Goal: Transaction & Acquisition: Purchase product/service

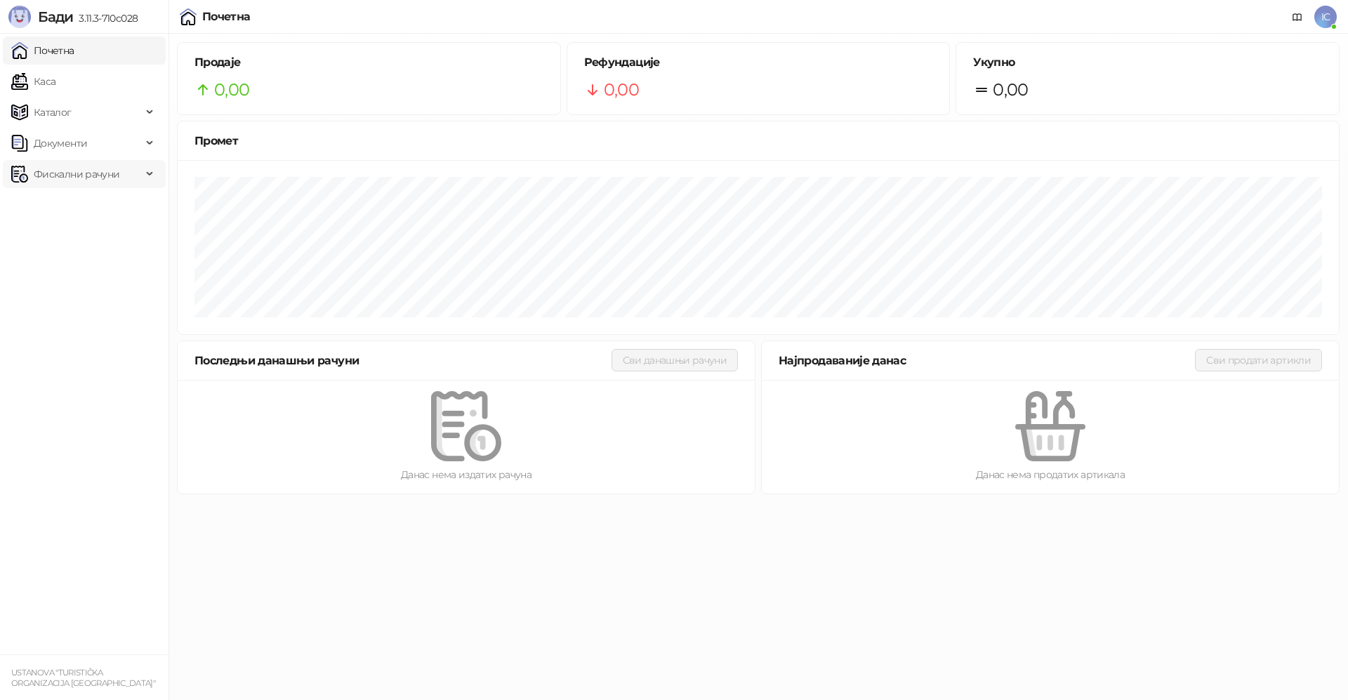
click at [62, 169] on span "Фискални рачуни" at bounding box center [77, 174] width 86 height 28
click at [55, 79] on link "Каса" at bounding box center [33, 81] width 44 height 28
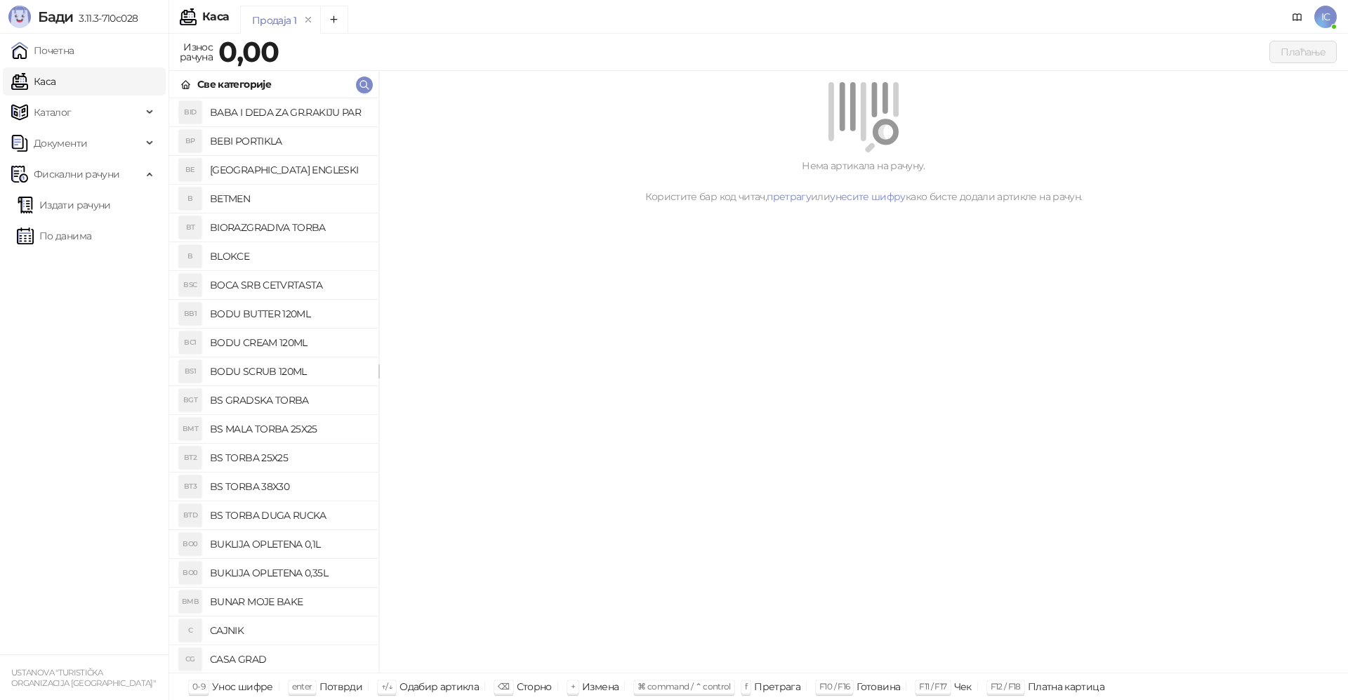
click at [322, 49] on div "Плаћање" at bounding box center [811, 52] width 1052 height 22
click at [361, 82] on icon "button" at bounding box center [364, 85] width 8 height 8
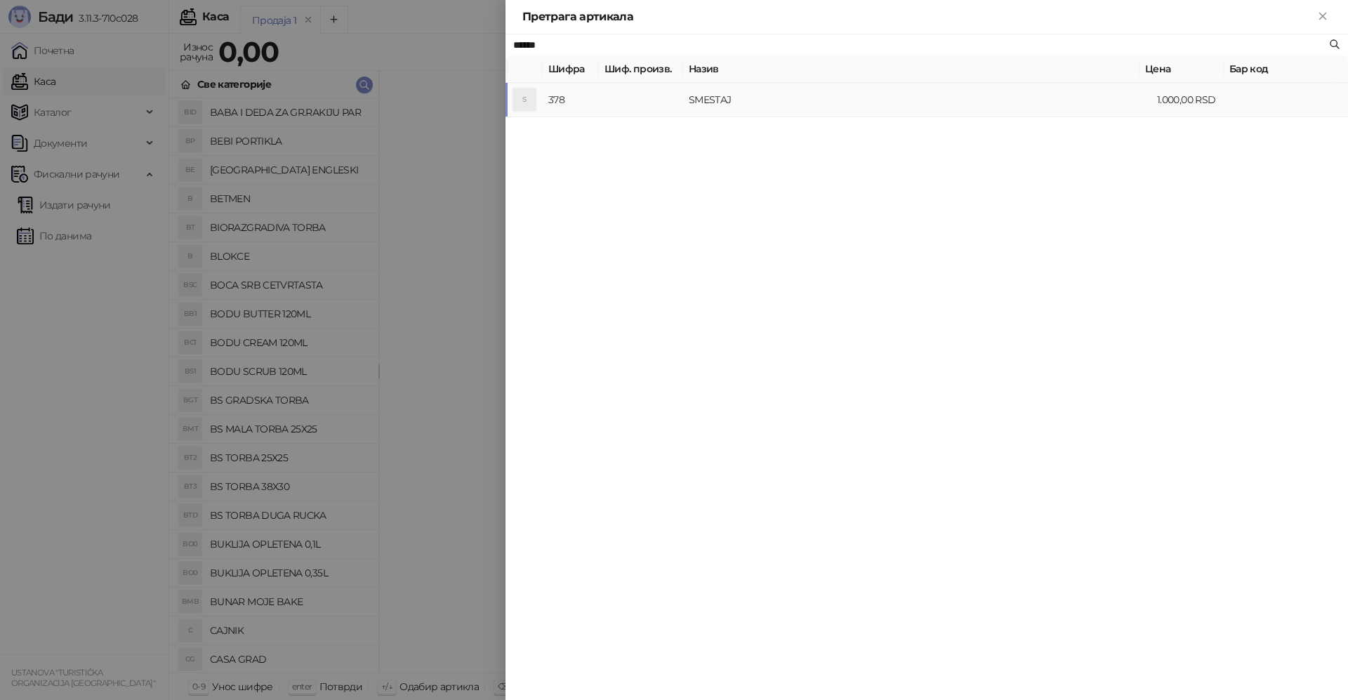
type input "******"
click at [713, 102] on td "SMESTAJ" at bounding box center [917, 100] width 468 height 34
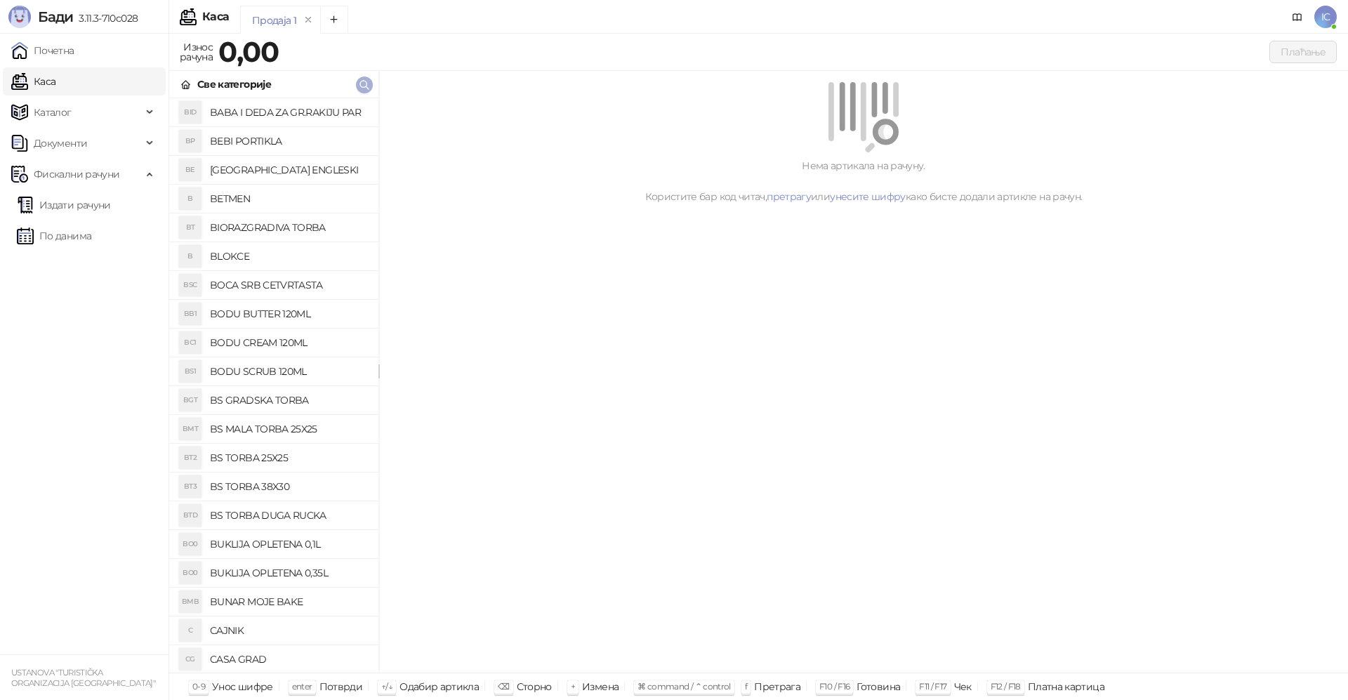
click at [367, 84] on icon "button" at bounding box center [364, 85] width 8 height 8
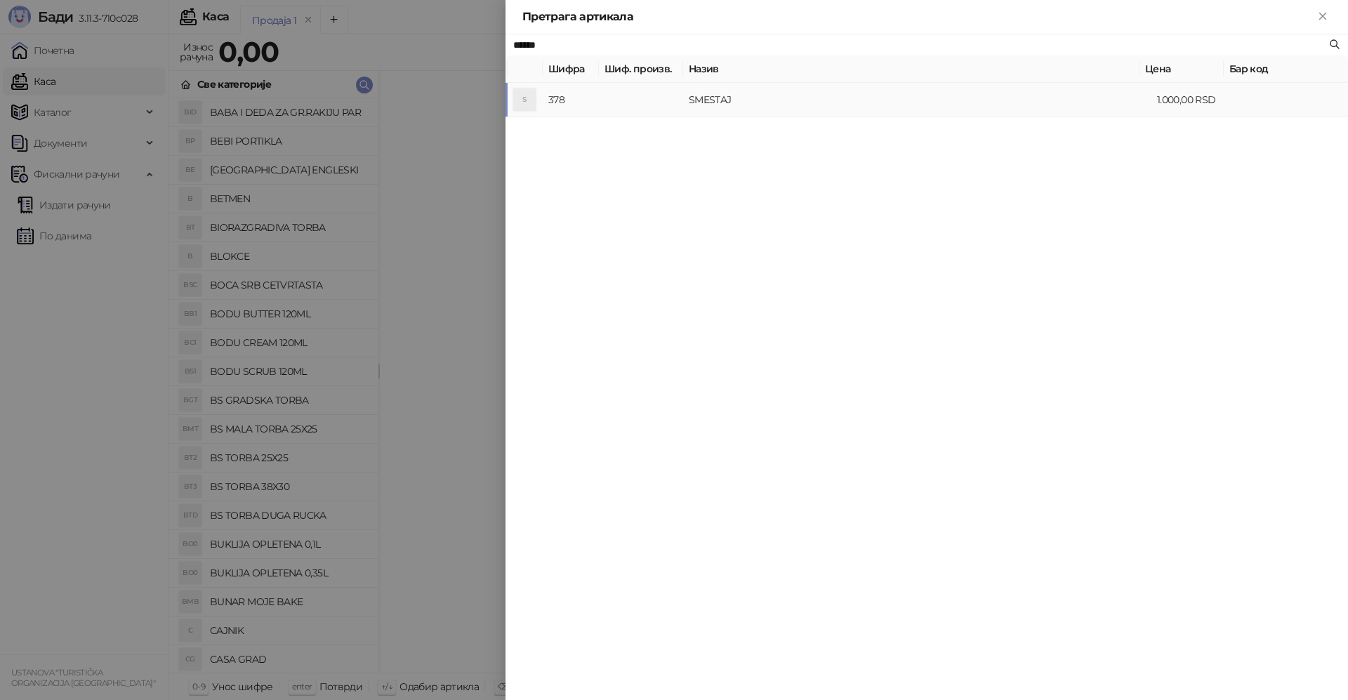
click at [737, 103] on td "SMESTAJ" at bounding box center [917, 100] width 468 height 34
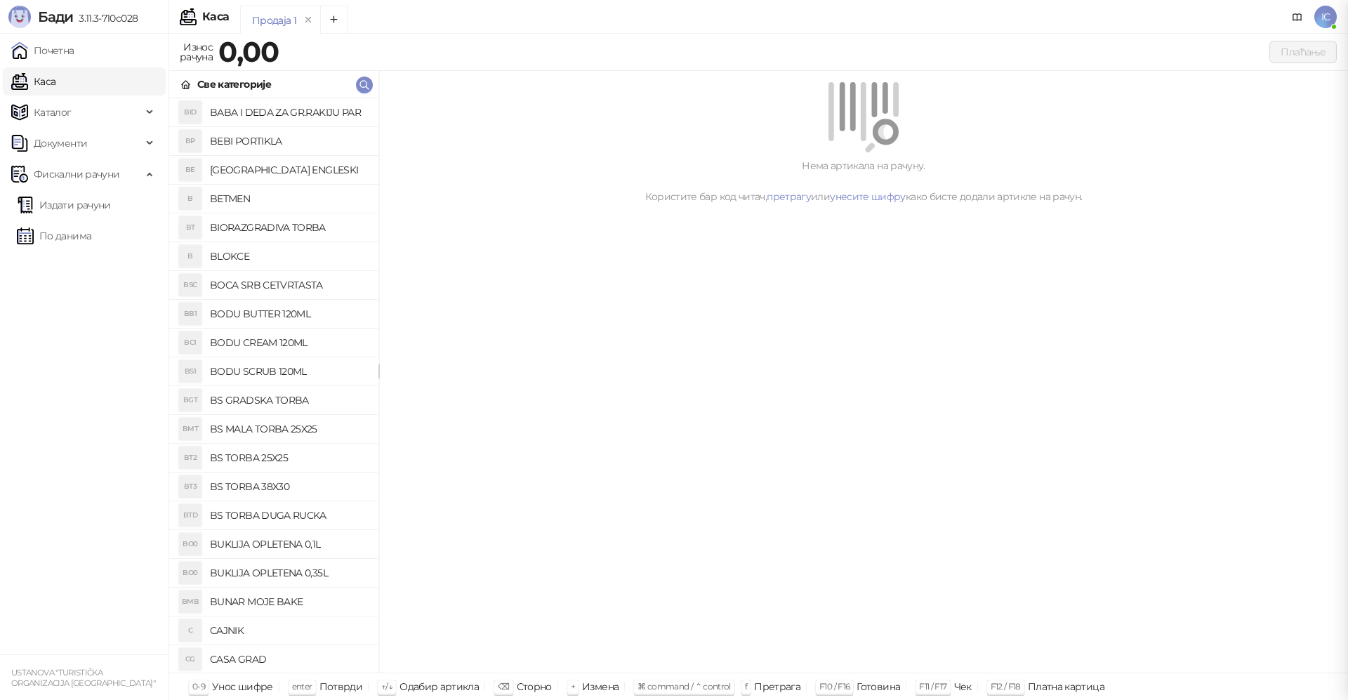
click at [737, 103] on body "Бади 3.11.3-710c028 Почетна Каса Каталог Документи Фискални рачуни Издати рачун…" at bounding box center [674, 350] width 1348 height 700
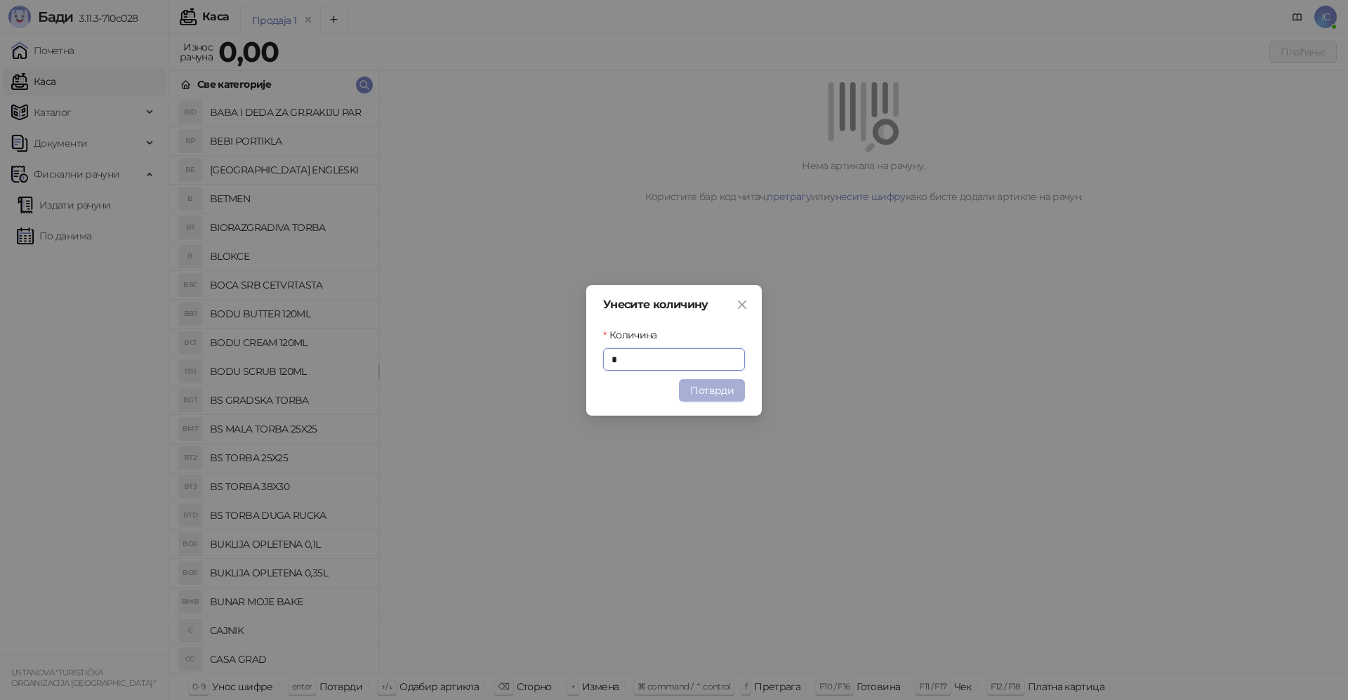
click at [716, 386] on button "Потврди" at bounding box center [712, 390] width 66 height 22
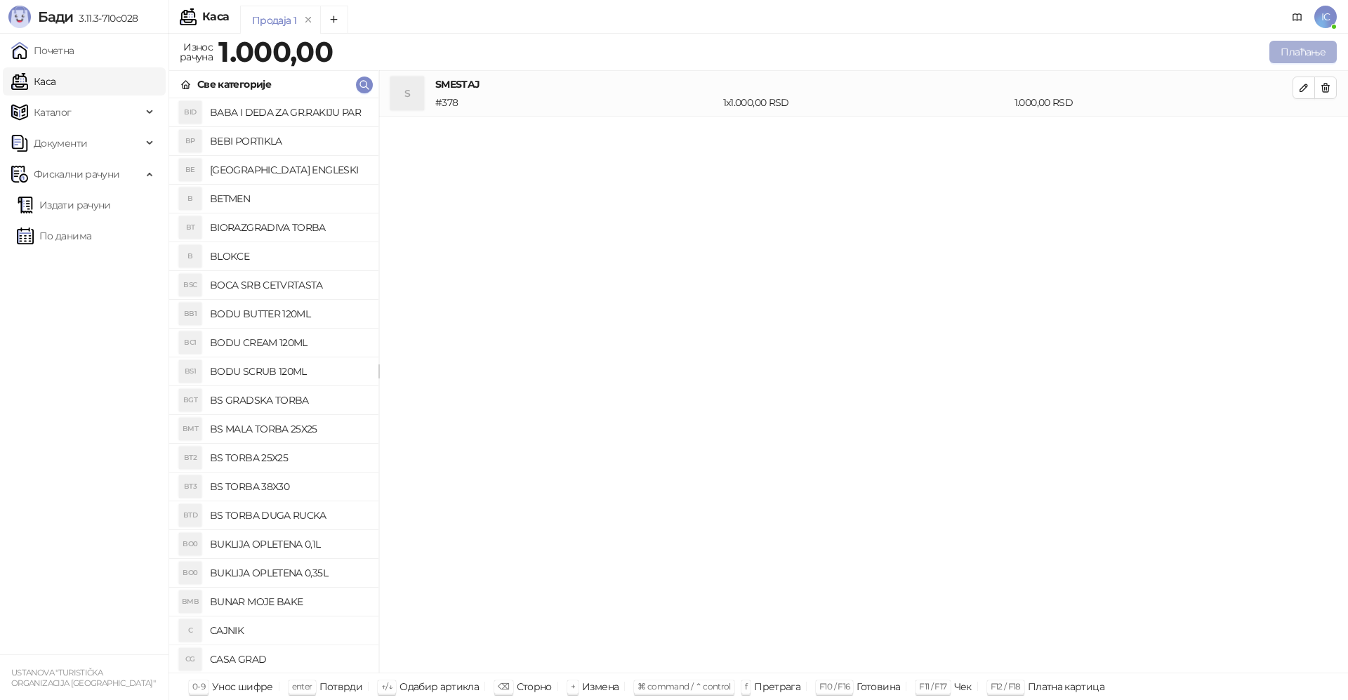
click at [1309, 51] on button "Плаћање" at bounding box center [1303, 52] width 67 height 22
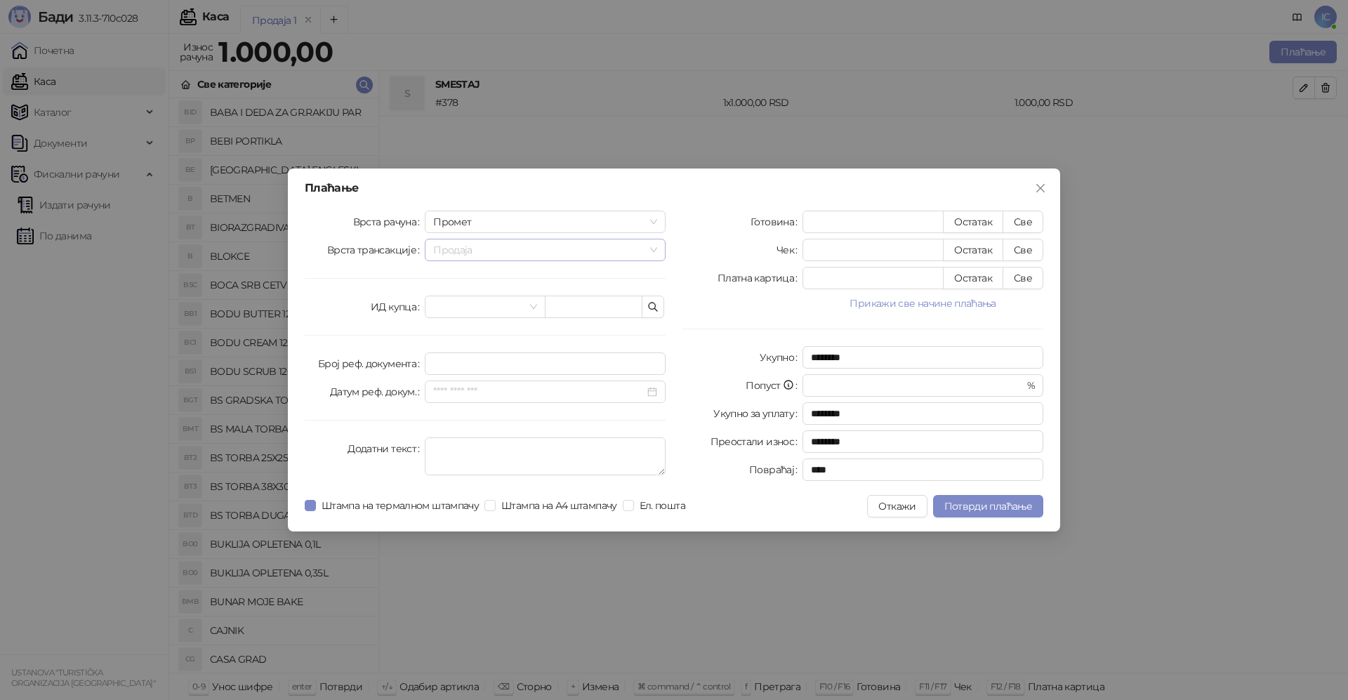
click at [657, 246] on div "Продаја" at bounding box center [545, 250] width 241 height 22
click at [652, 221] on span "Промет" at bounding box center [545, 221] width 224 height 21
click at [460, 294] on div "Обука" at bounding box center [545, 294] width 218 height 15
click at [1029, 223] on button "Све" at bounding box center [1023, 222] width 41 height 22
type input "****"
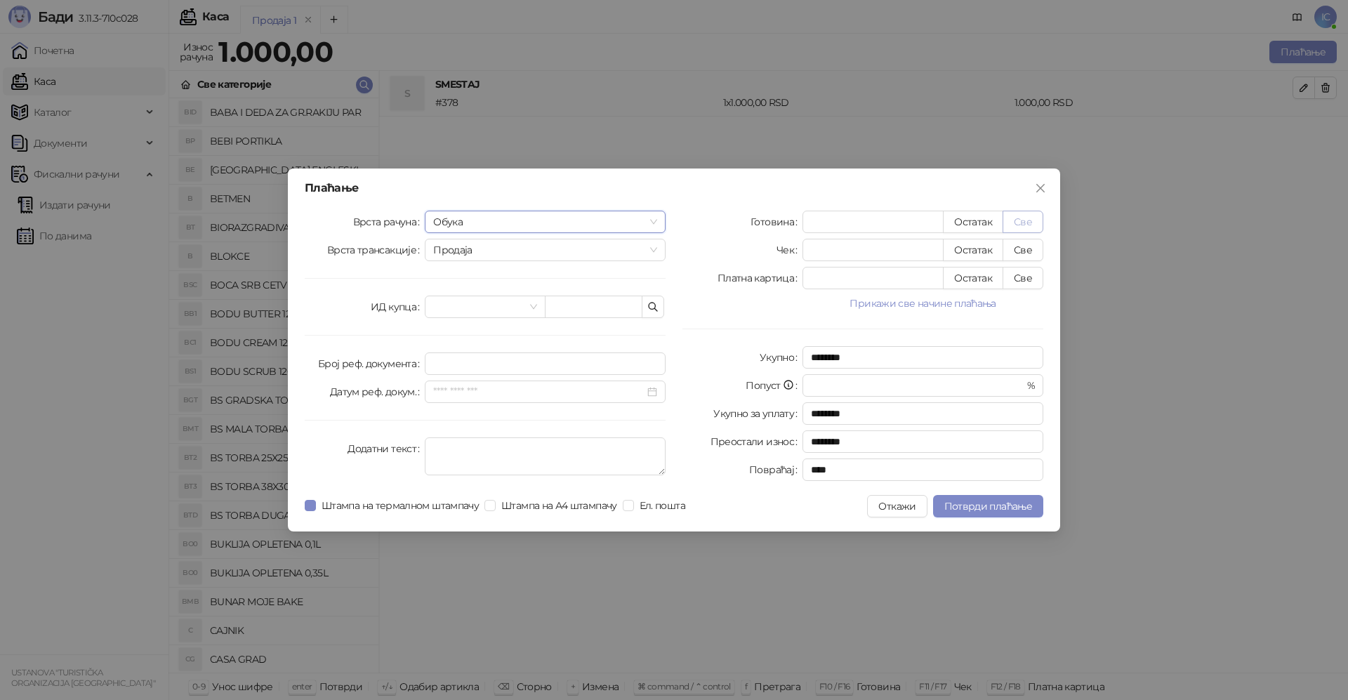
type input "****"
click at [1001, 506] on span "Потврди плаћање" at bounding box center [989, 506] width 88 height 13
click at [982, 501] on span "Потврди плаћање" at bounding box center [989, 506] width 88 height 13
click at [981, 505] on span "Потврди плаћање" at bounding box center [989, 506] width 88 height 13
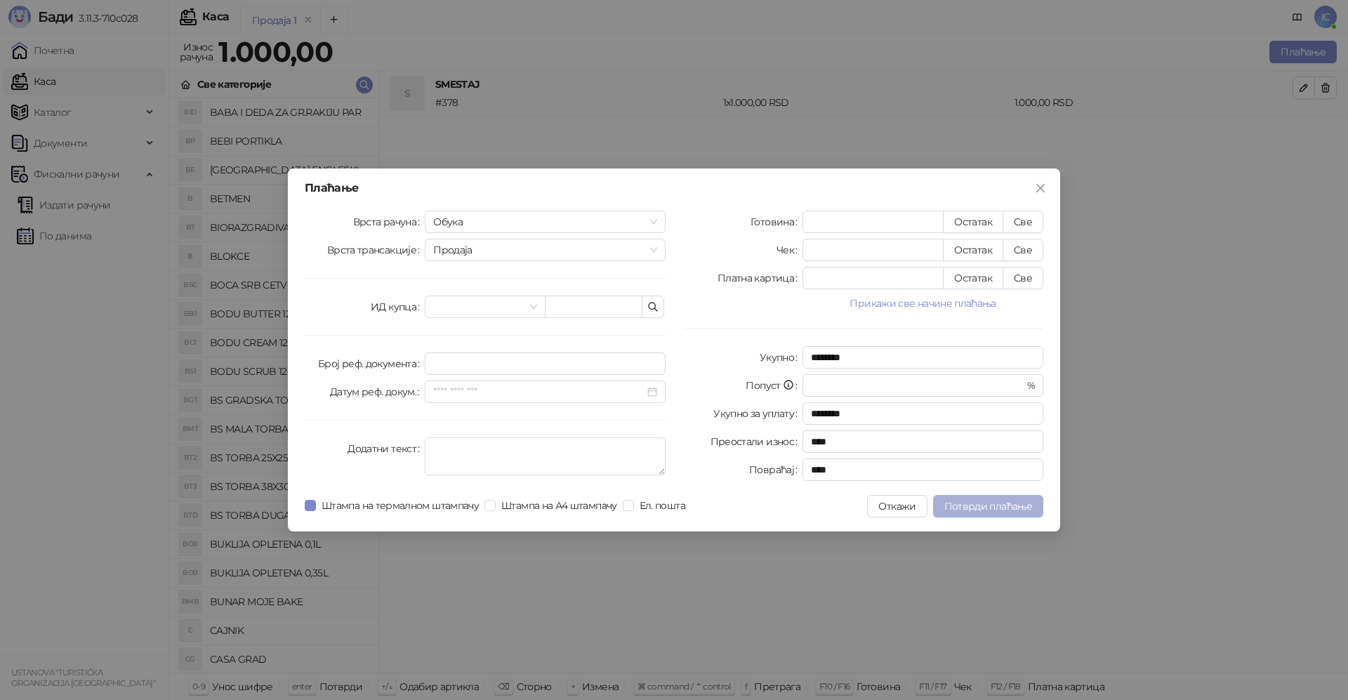
click at [981, 505] on span "Потврди плаћање" at bounding box center [989, 506] width 88 height 13
click at [902, 506] on button "Откажи" at bounding box center [897, 506] width 60 height 22
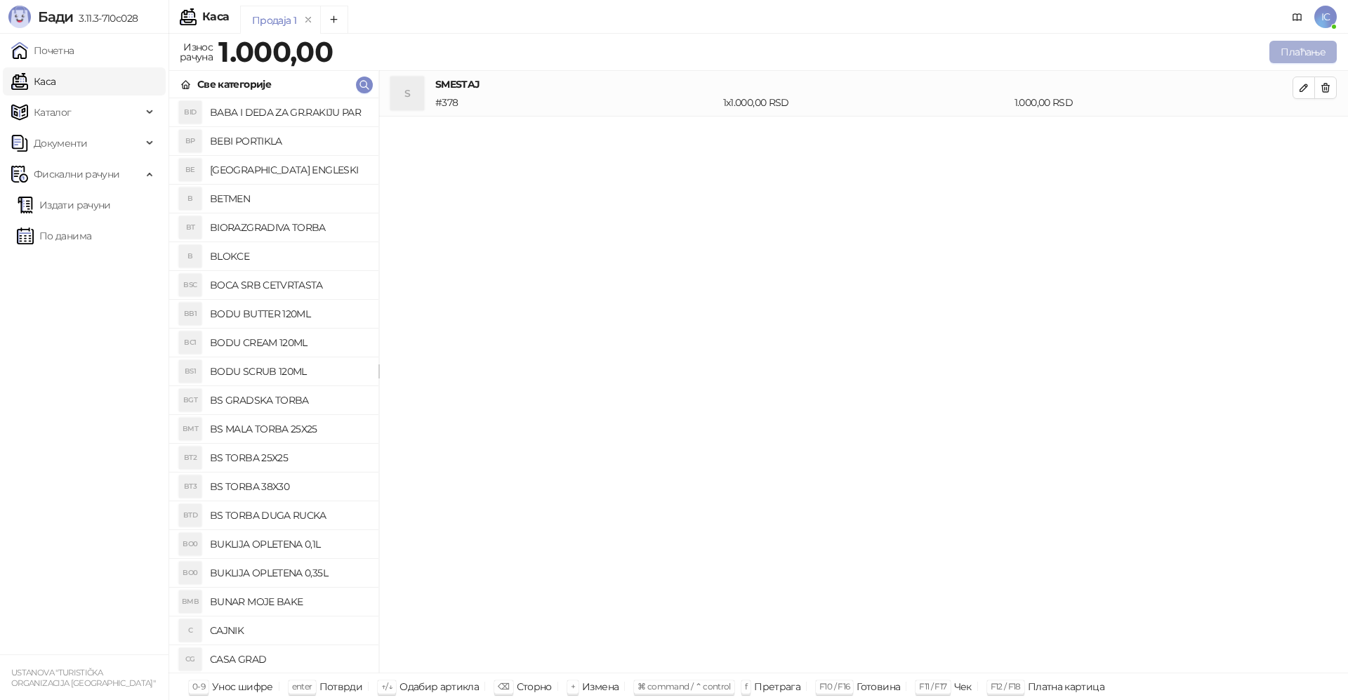
click at [1298, 52] on button "Плаћање" at bounding box center [1303, 52] width 67 height 22
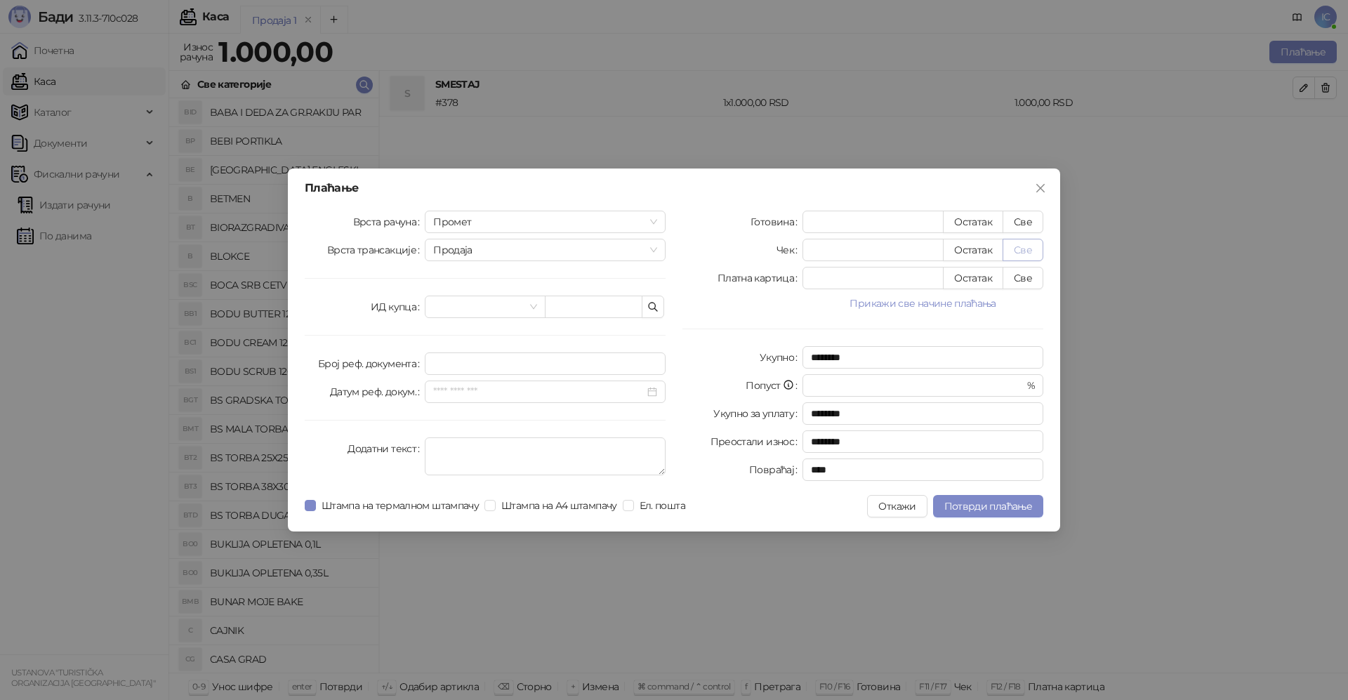
click at [1022, 247] on button "Све" at bounding box center [1023, 250] width 41 height 22
type input "****"
click at [1026, 223] on button "Све" at bounding box center [1023, 222] width 41 height 22
type input "****"
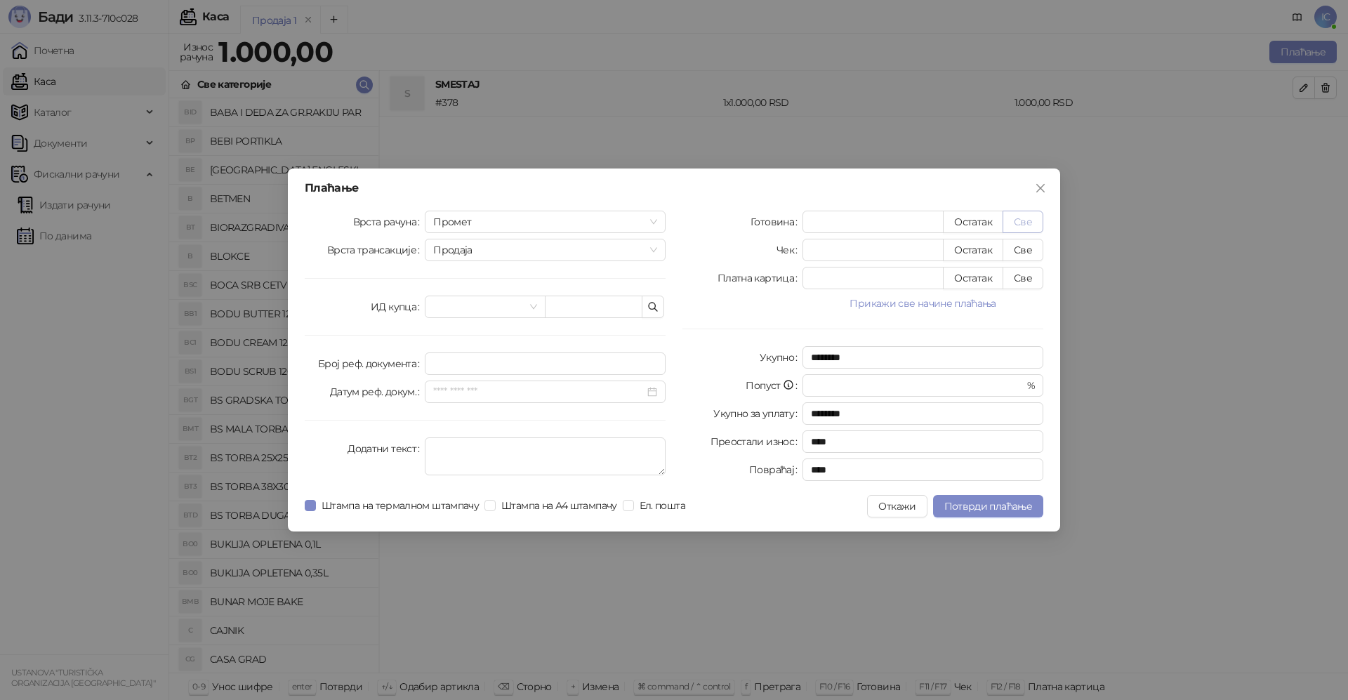
type input "*"
click at [653, 221] on span "Промет" at bounding box center [545, 221] width 224 height 21
click at [449, 293] on div "Обука" at bounding box center [545, 294] width 218 height 15
click at [994, 503] on span "Потврди плаћање" at bounding box center [989, 506] width 88 height 13
click at [992, 505] on span "Потврди плаћање" at bounding box center [989, 506] width 88 height 13
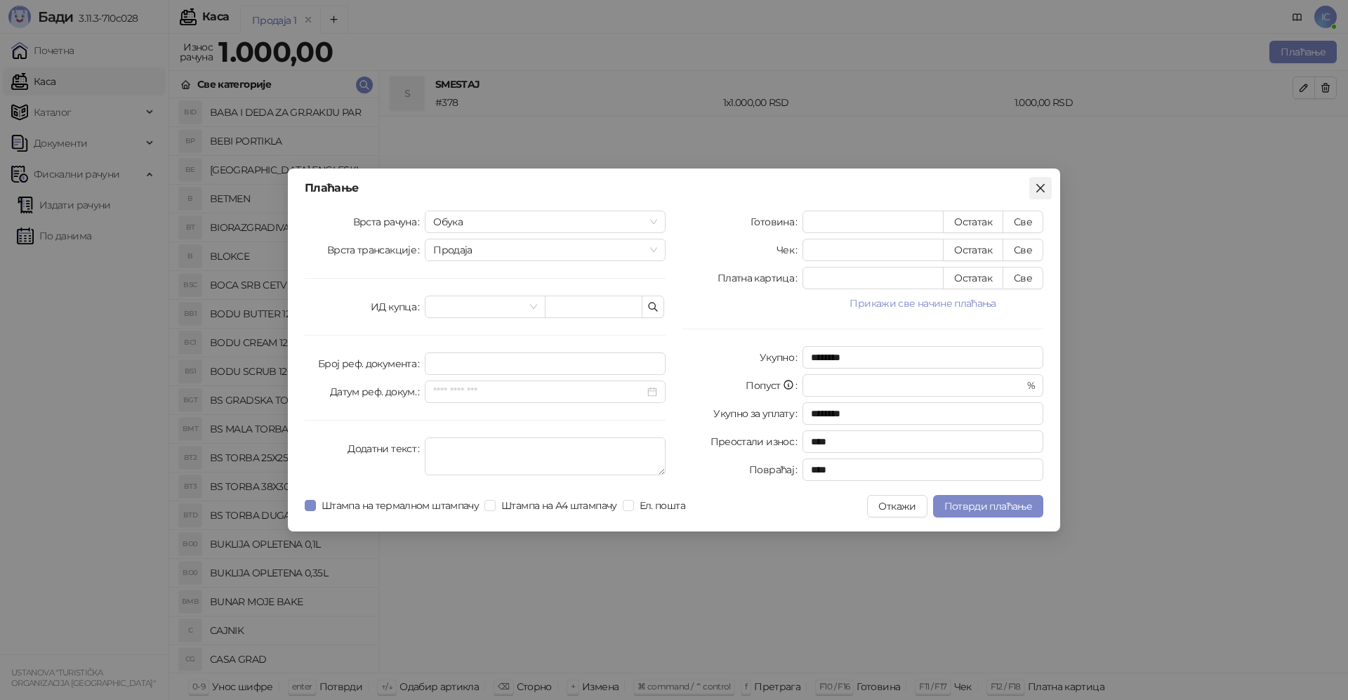
click at [1037, 186] on icon "close" at bounding box center [1040, 188] width 11 height 11
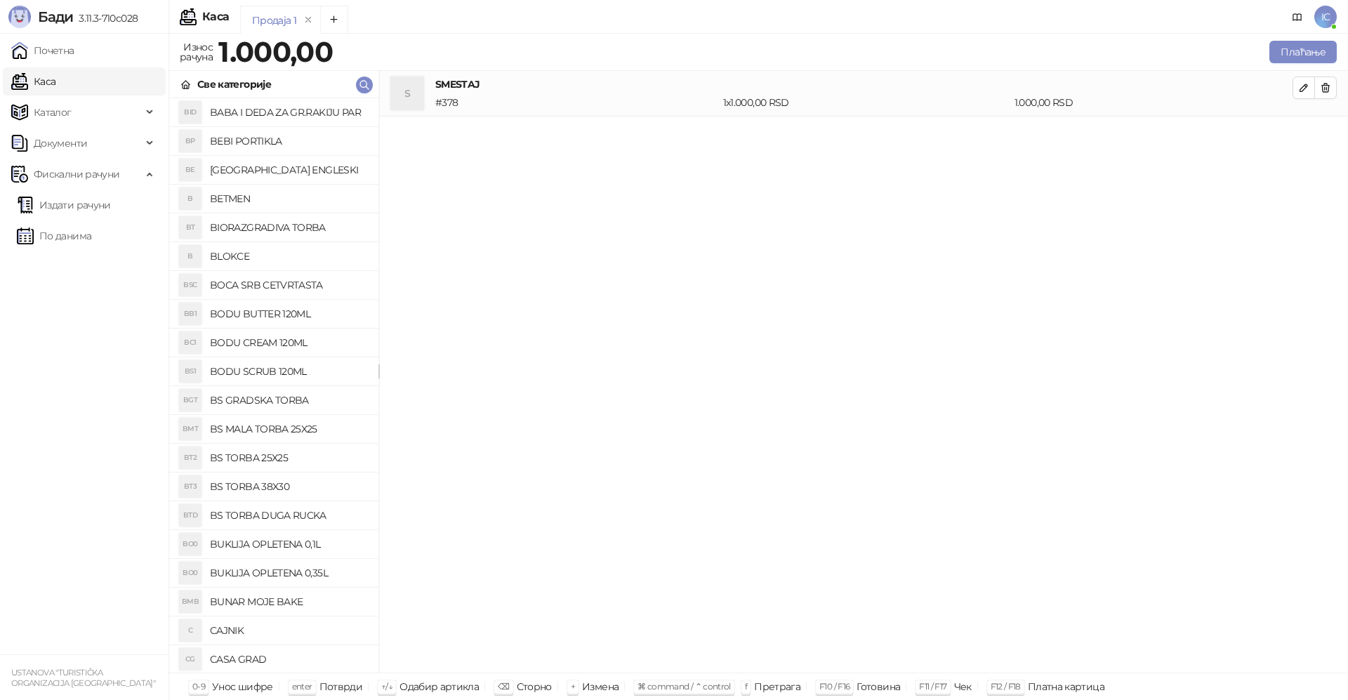
click at [1319, 15] on span "IC" at bounding box center [1326, 17] width 22 height 22
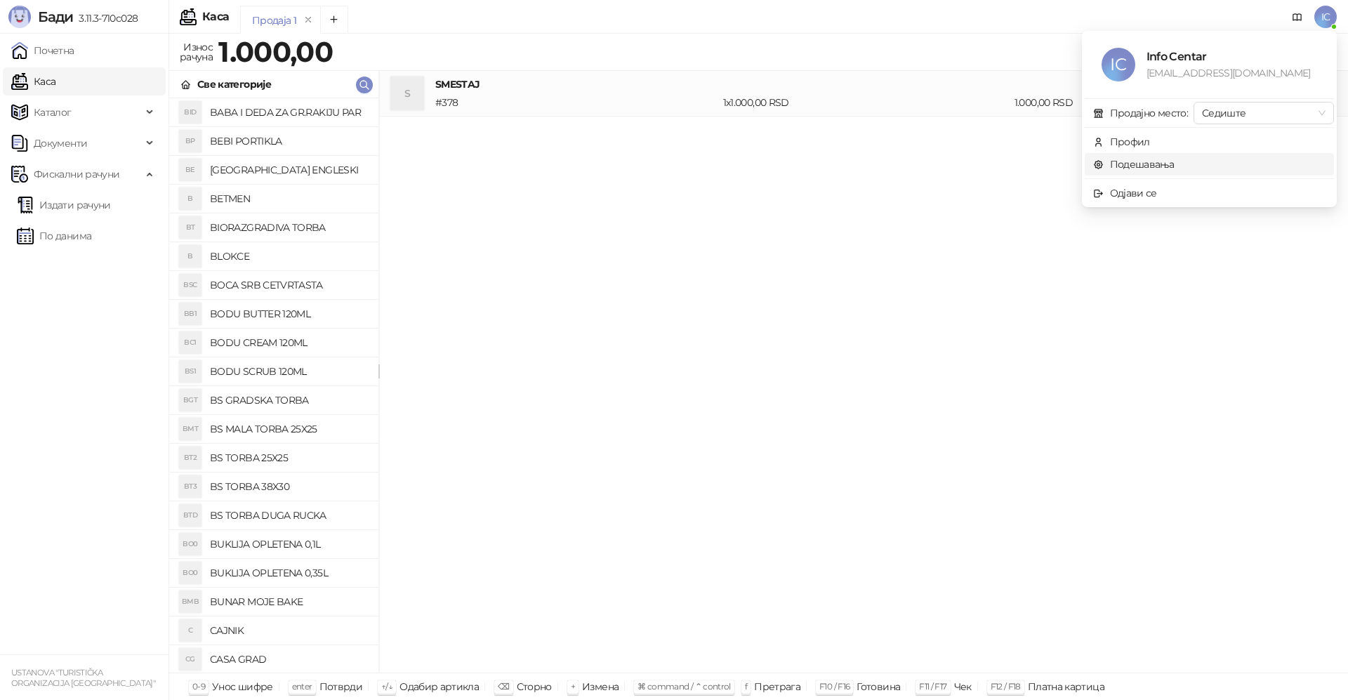
click at [1147, 164] on link "Подешавања" at bounding box center [1133, 164] width 81 height 13
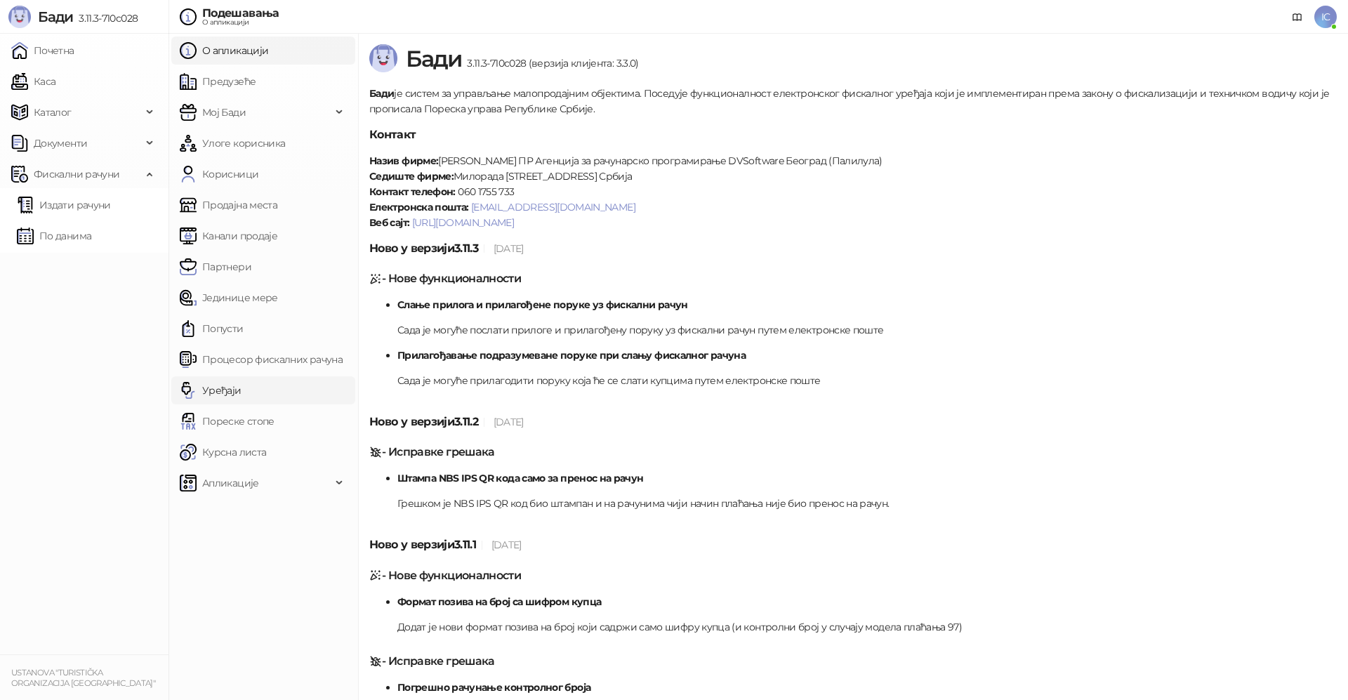
click at [226, 390] on link "Уређаји" at bounding box center [211, 390] width 62 height 28
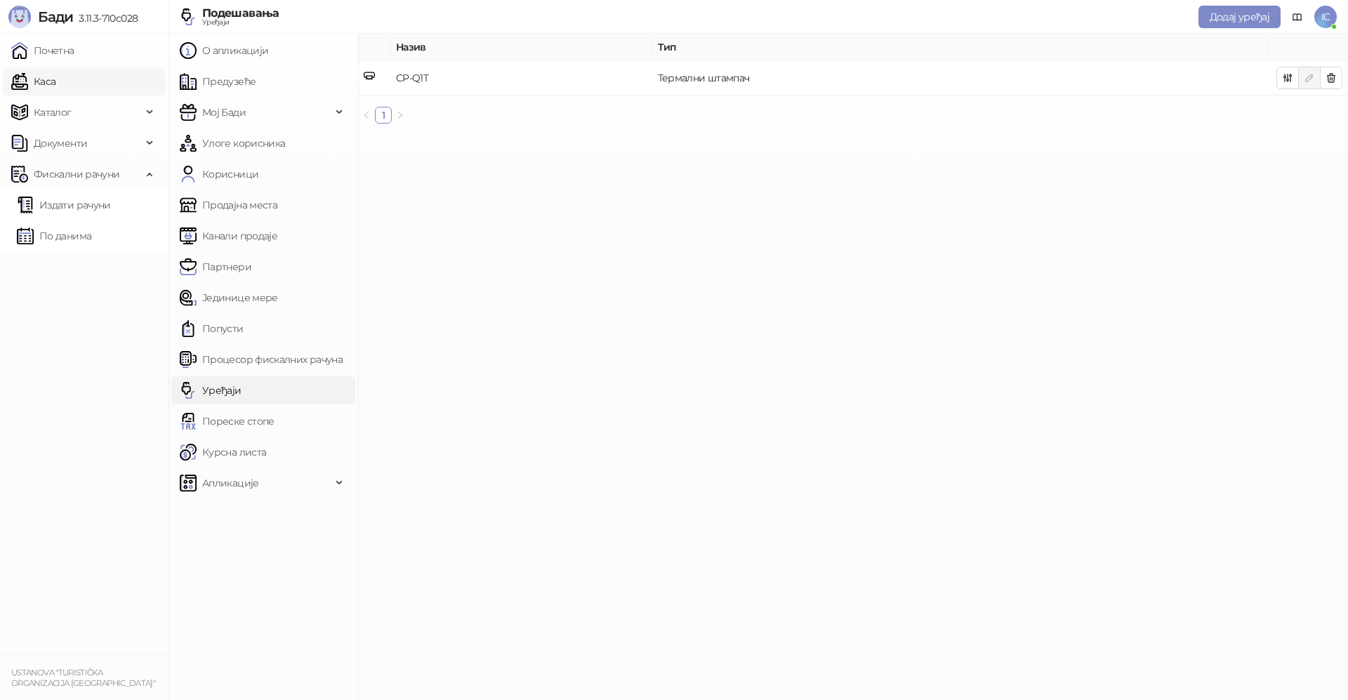
click at [46, 74] on link "Каса" at bounding box center [33, 81] width 44 height 28
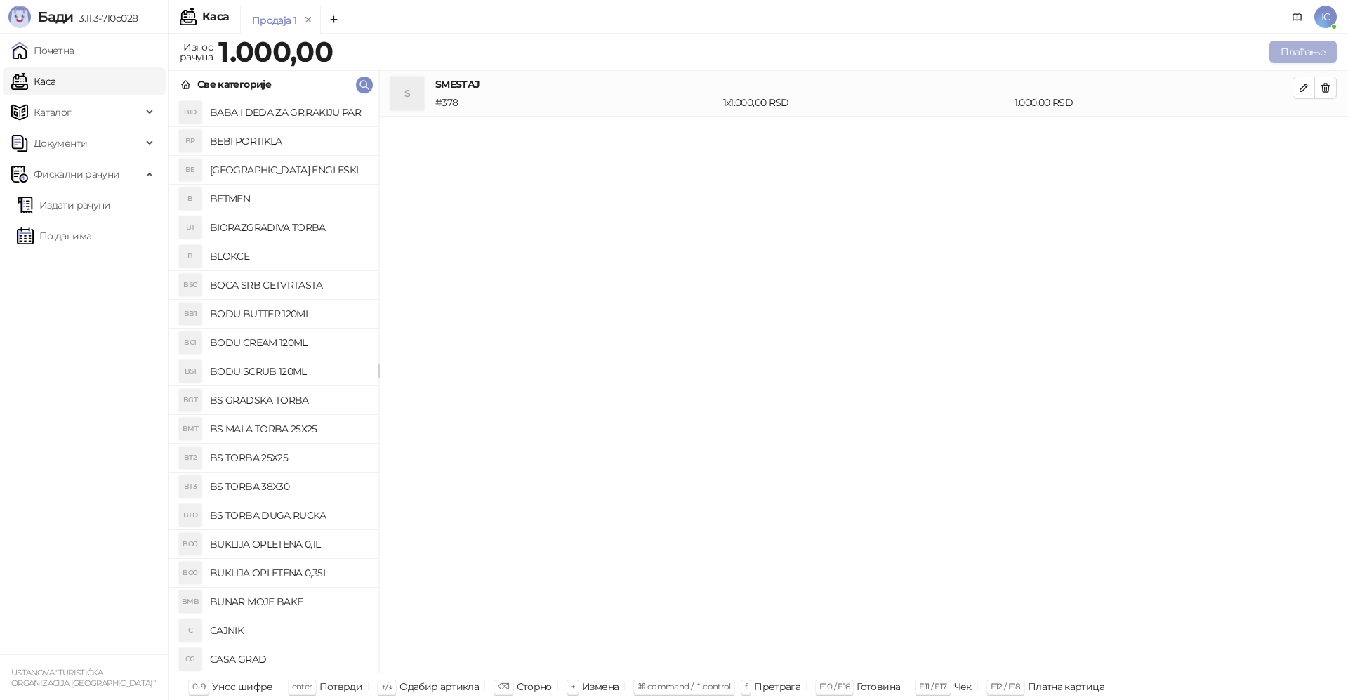
click at [1298, 48] on button "Плаћање" at bounding box center [1303, 52] width 67 height 22
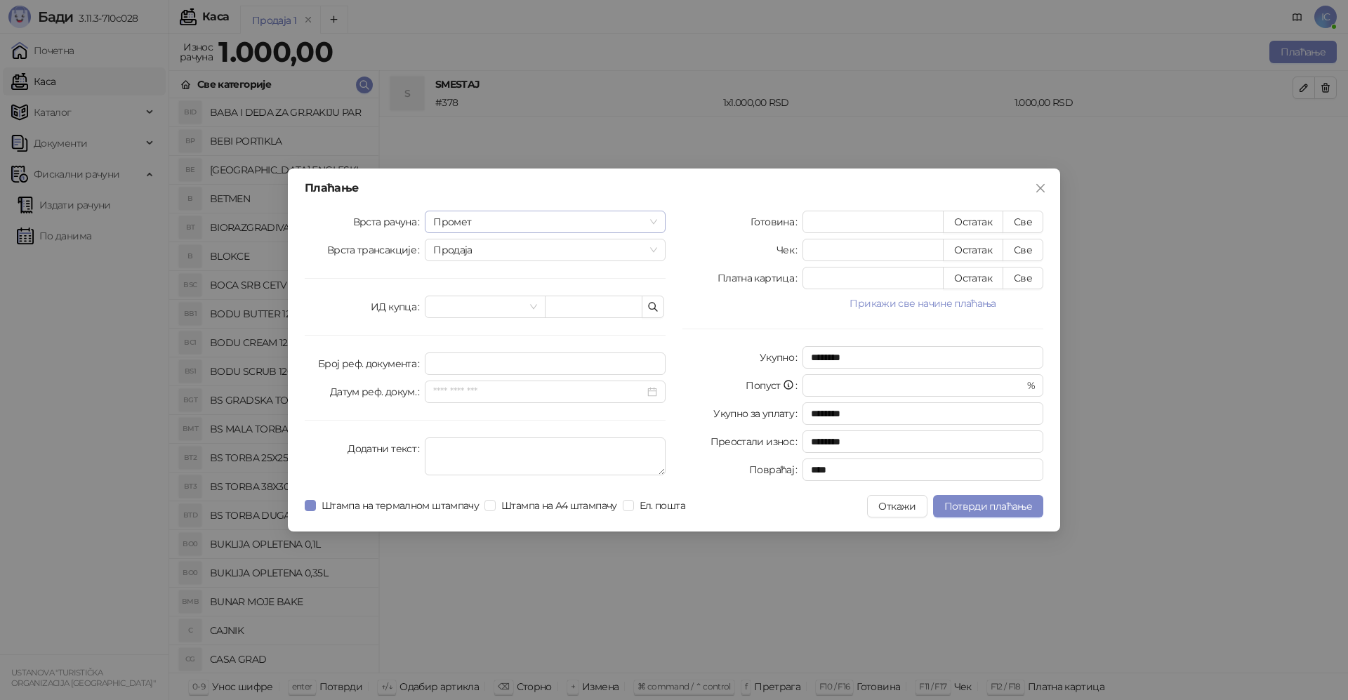
click at [652, 221] on span "Промет" at bounding box center [545, 221] width 224 height 21
click at [471, 294] on div "Обука" at bounding box center [545, 294] width 218 height 15
click at [1022, 221] on button "Све" at bounding box center [1023, 222] width 41 height 22
type input "****"
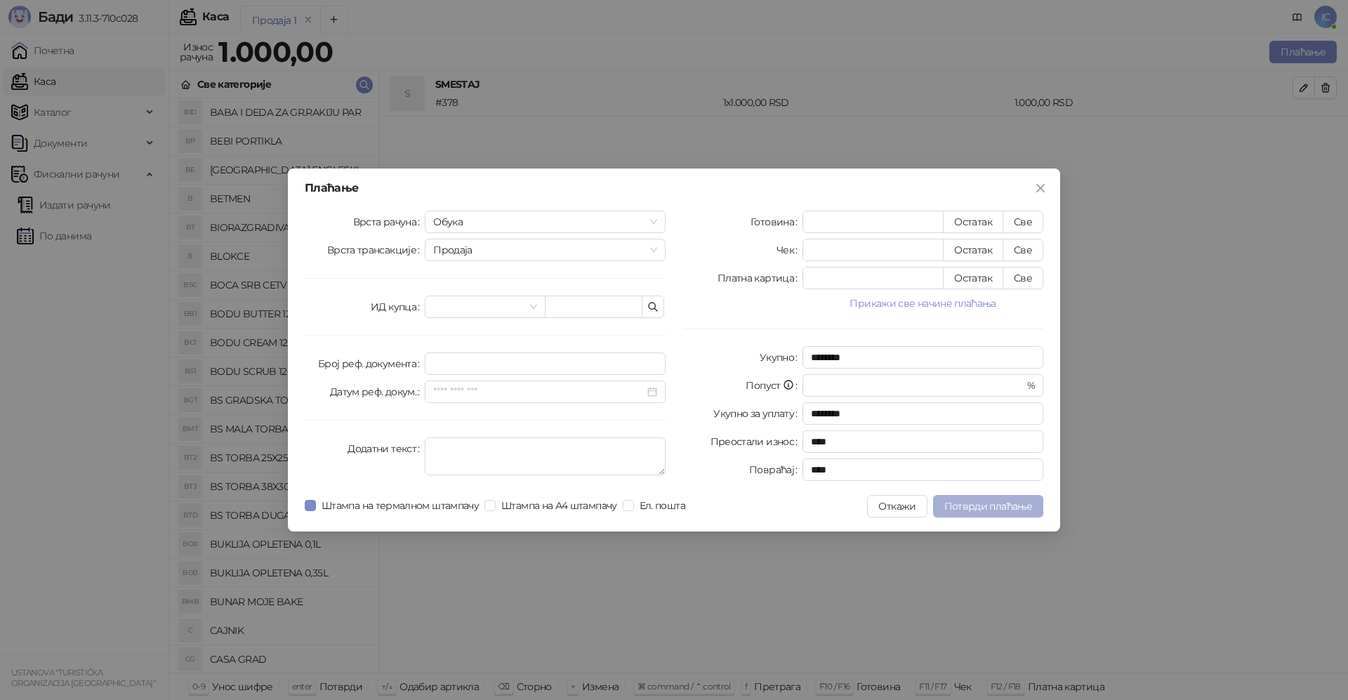
click at [983, 504] on span "Потврди плаћање" at bounding box center [989, 506] width 88 height 13
click at [981, 506] on span "Потврди плаћање" at bounding box center [989, 506] width 88 height 13
click at [1007, 507] on span "Потврди плаћање" at bounding box center [989, 506] width 88 height 13
click at [1044, 183] on icon "close" at bounding box center [1040, 188] width 11 height 11
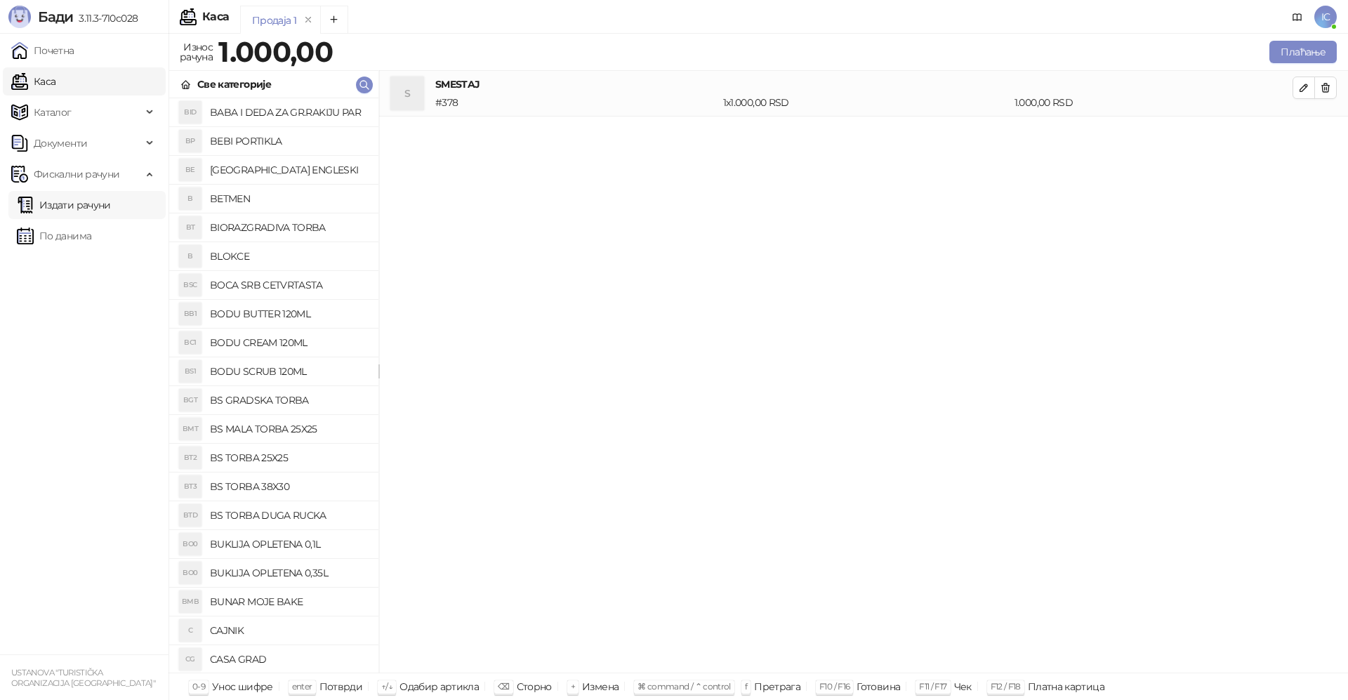
click at [76, 199] on link "Издати рачуни" at bounding box center [64, 205] width 94 height 28
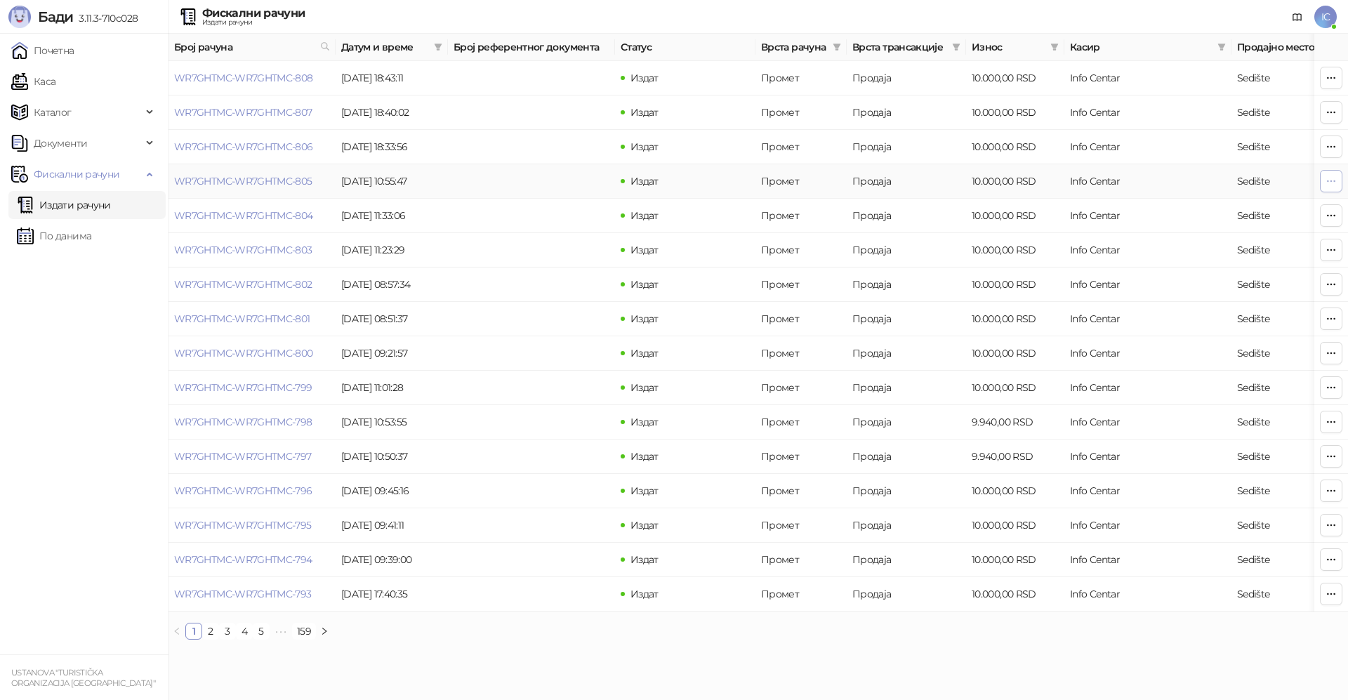
click at [1332, 177] on icon "button" at bounding box center [1331, 181] width 11 height 11
click at [1093, 216] on td "Info Centar" at bounding box center [1148, 216] width 167 height 34
click at [272, 178] on link "WR7GHTMC-WR7GHTMC-805" at bounding box center [243, 181] width 138 height 13
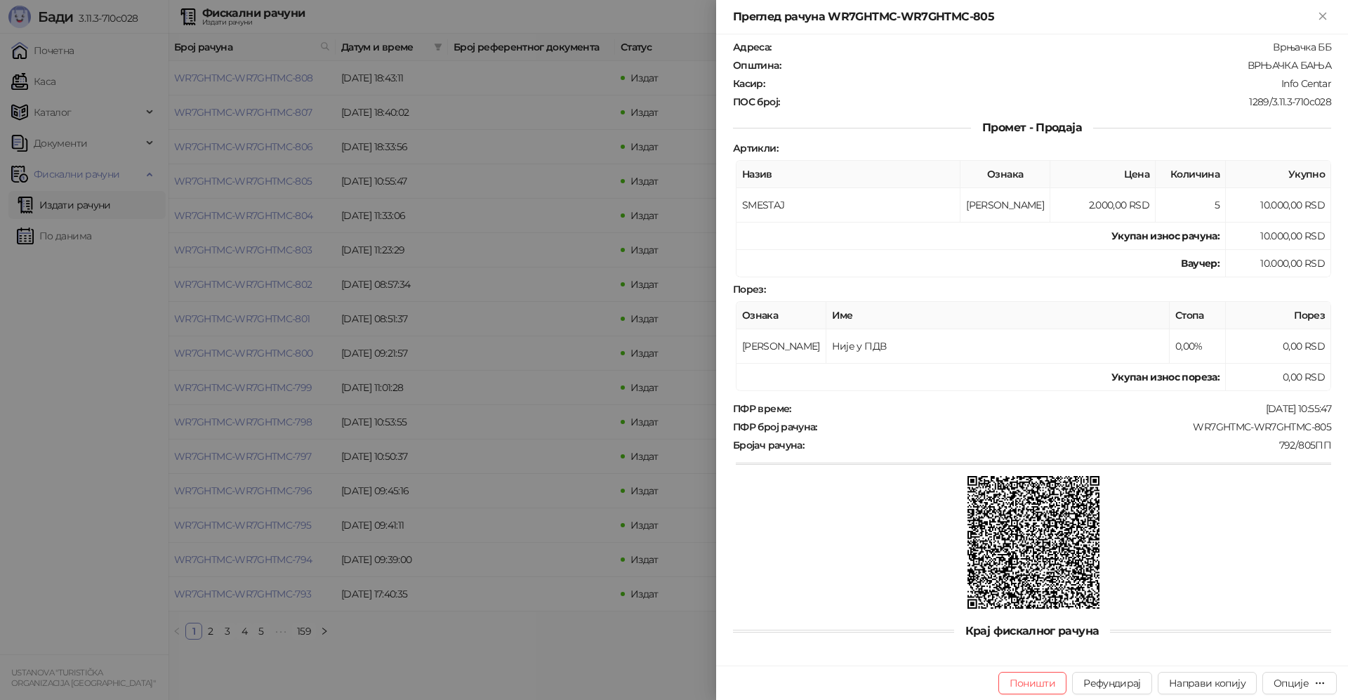
scroll to position [96, 0]
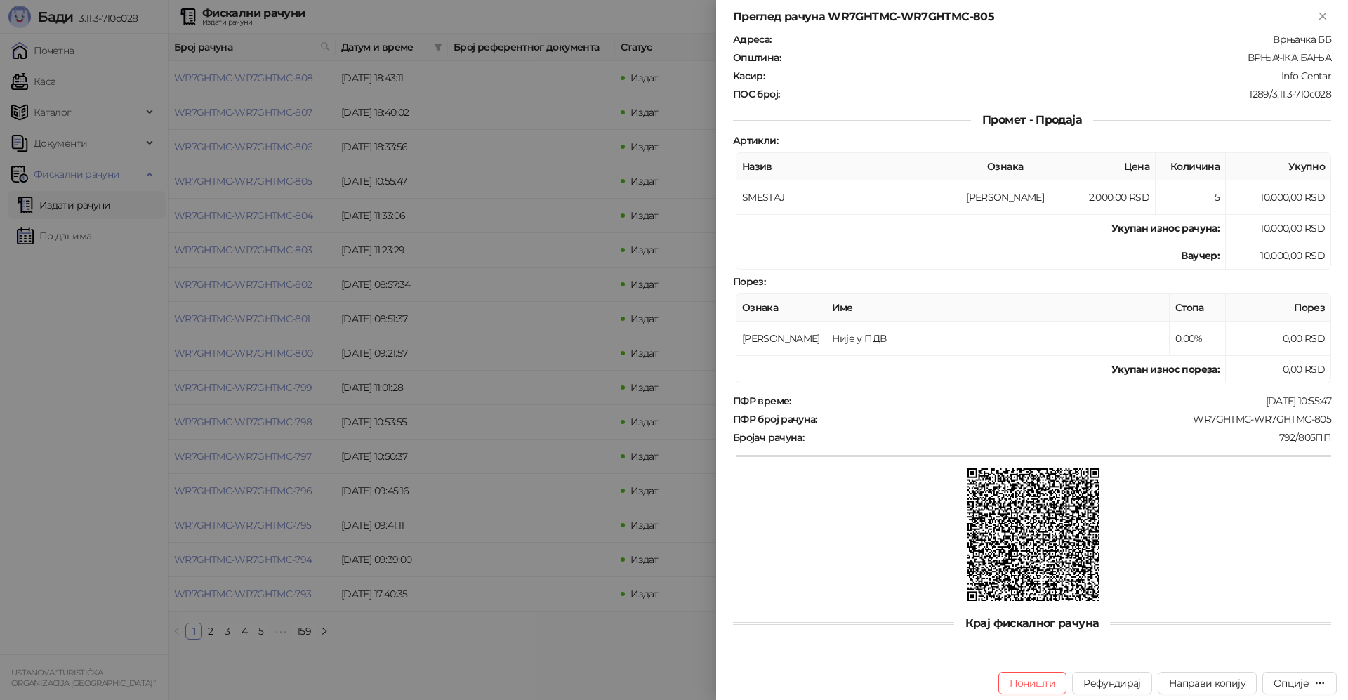
drag, startPoint x: 1327, startPoint y: 15, endPoint x: 1292, endPoint y: 63, distance: 59.1
click at [1292, 63] on div "Преглед рачуна WR7GHTMC-WR7GHTMC-805 Фискални рачун ПИБ : 100919624 Предузеће :…" at bounding box center [1032, 350] width 632 height 700
click at [1292, 63] on div "ВРЊАЧКА БАЊА" at bounding box center [1057, 57] width 551 height 13
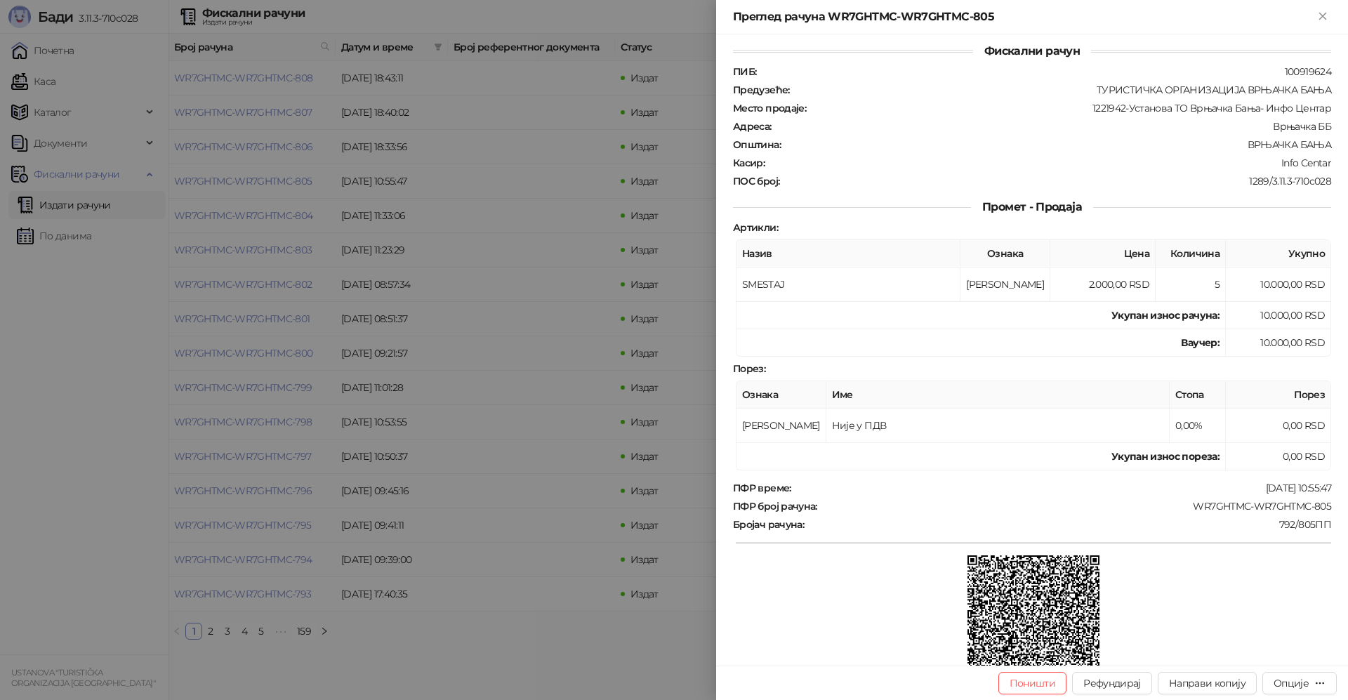
scroll to position [0, 0]
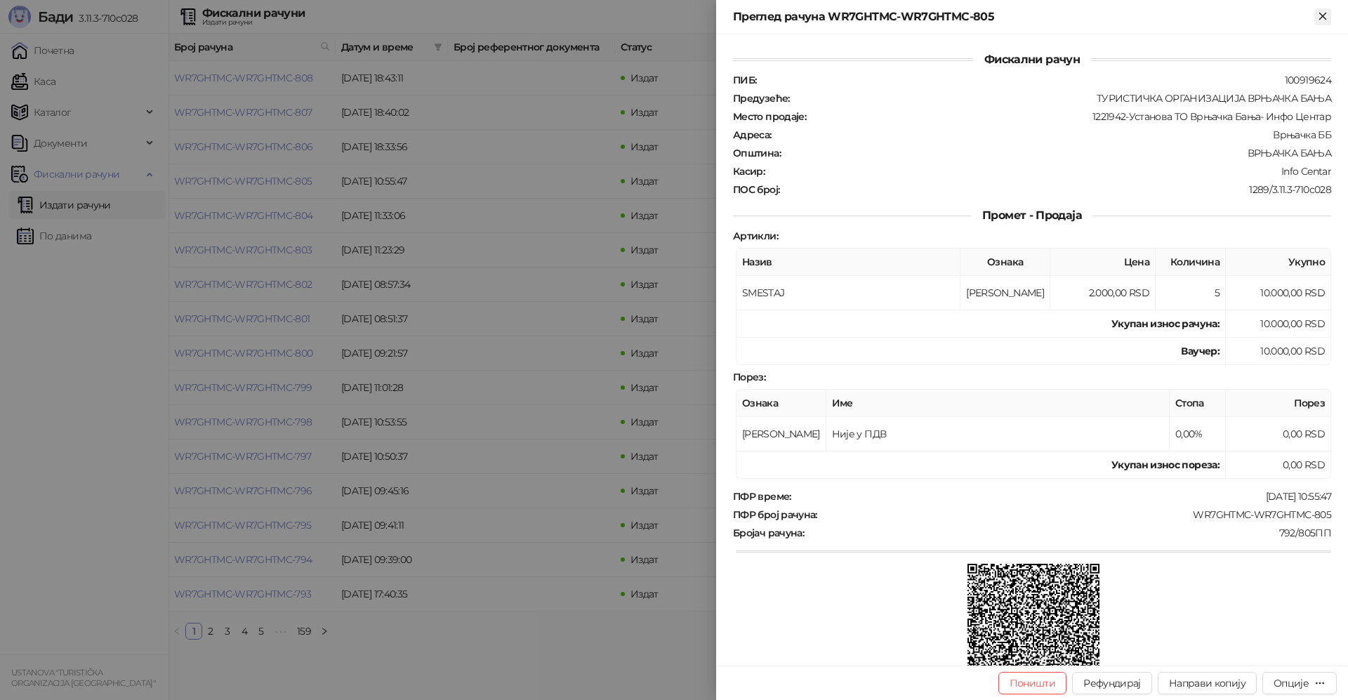
click at [1323, 17] on icon "Close" at bounding box center [1323, 16] width 6 height 6
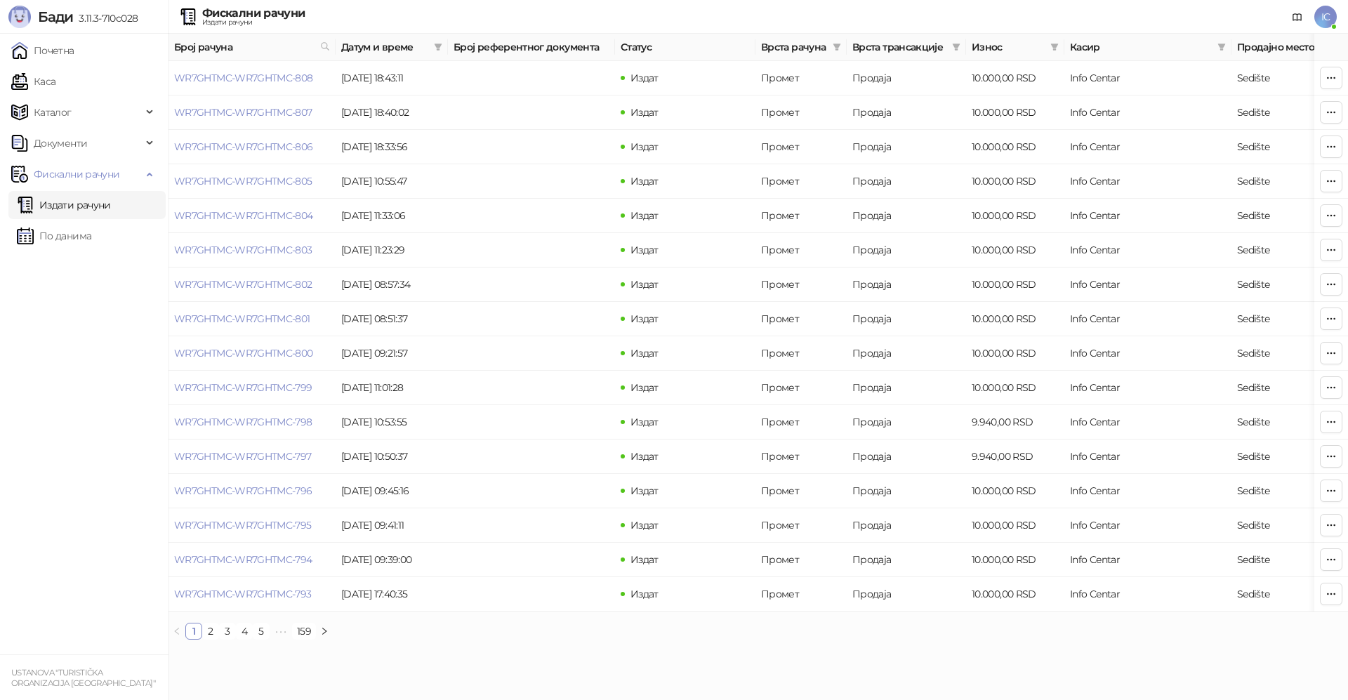
click at [70, 201] on link "Издати рачуни" at bounding box center [64, 205] width 94 height 28
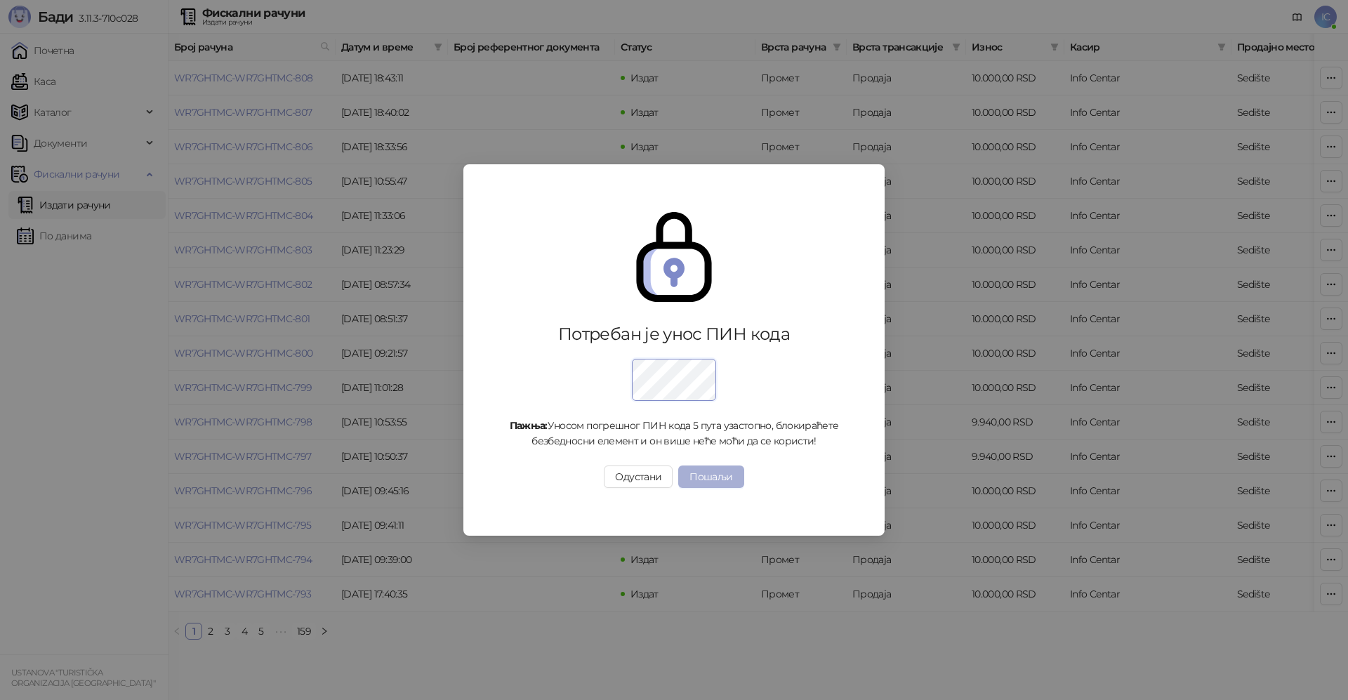
click at [713, 475] on button "Пошаљи" at bounding box center [710, 477] width 65 height 22
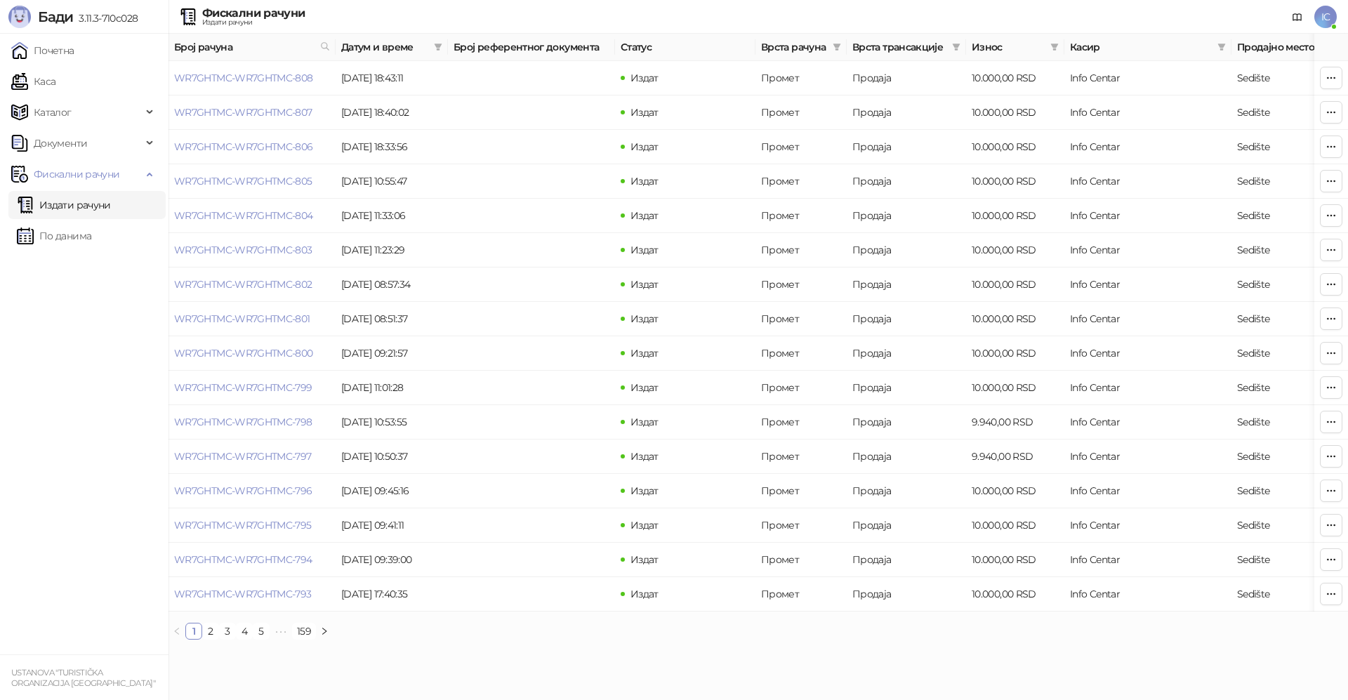
click at [1075, 651] on html "Бади 3.11.3-710c028 Почетна Каса Каталог Документи Фискални рачуни Издати рачун…" at bounding box center [674, 325] width 1348 height 651
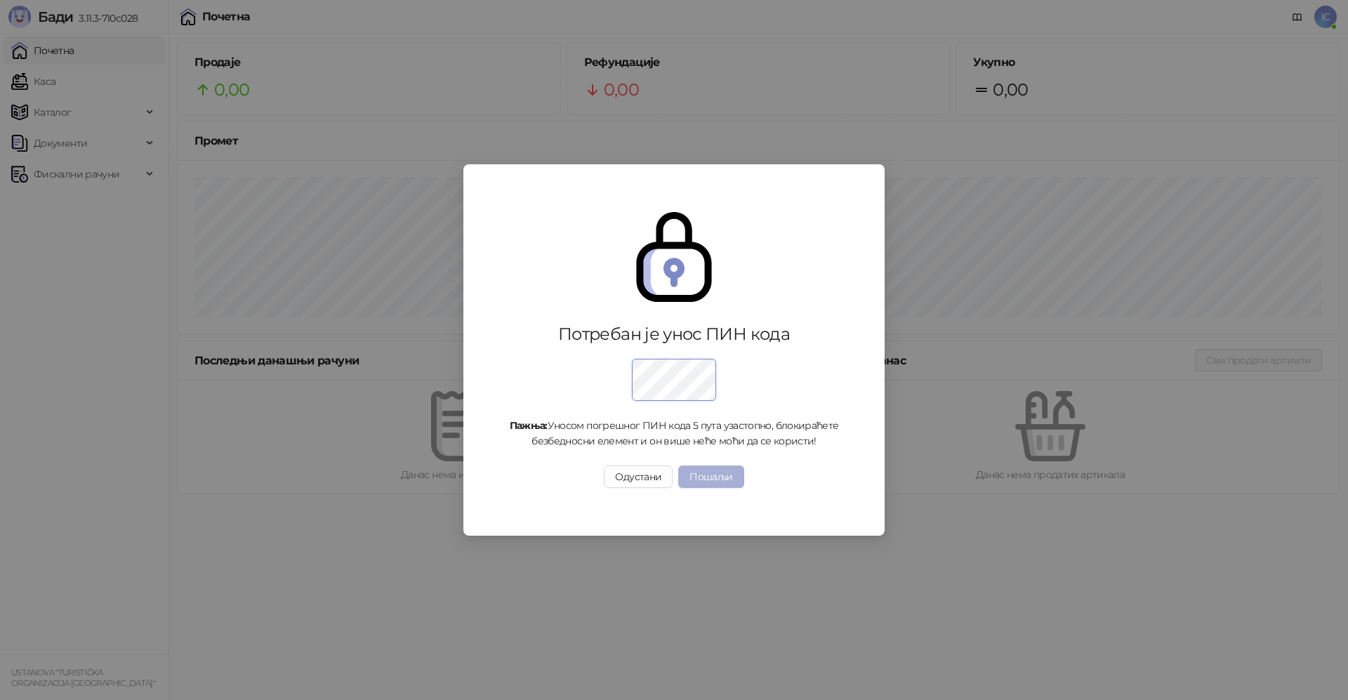
click at [711, 478] on button "Пошаљи" at bounding box center [710, 477] width 65 height 22
click at [719, 475] on button "Пошаљи" at bounding box center [710, 477] width 65 height 22
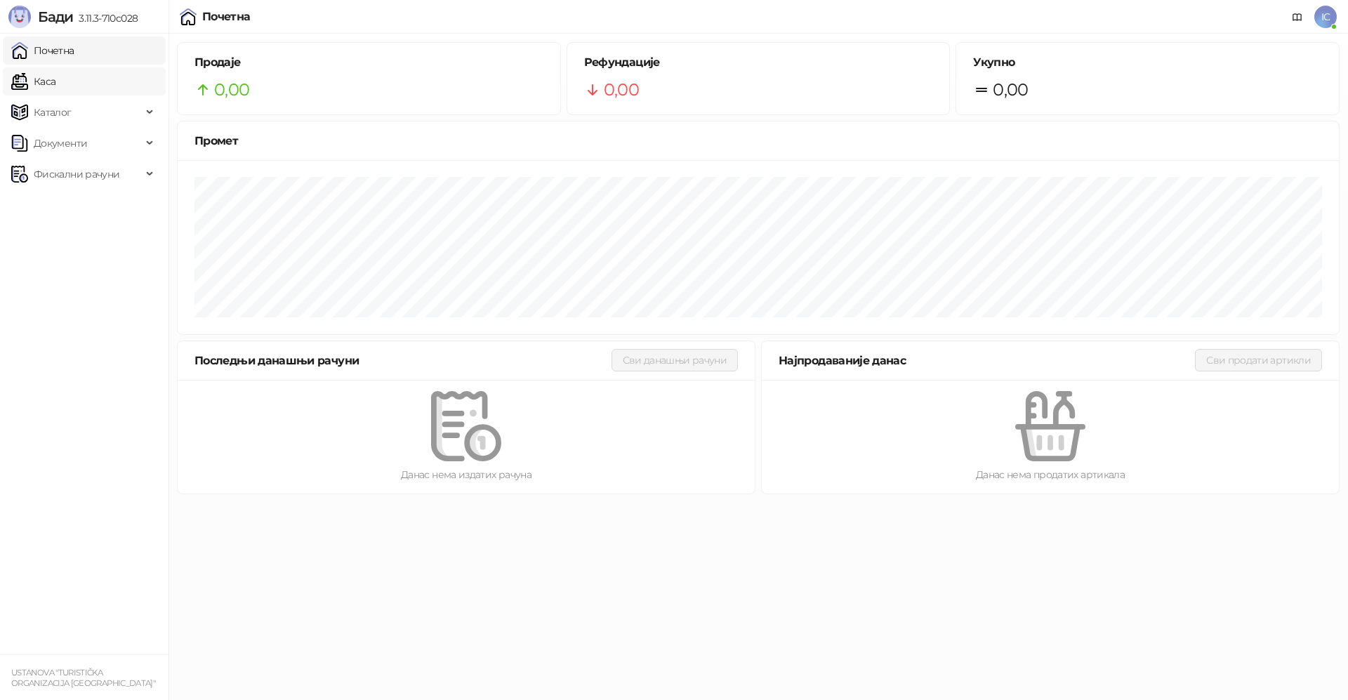
click at [50, 81] on link "Каса" at bounding box center [33, 81] width 44 height 28
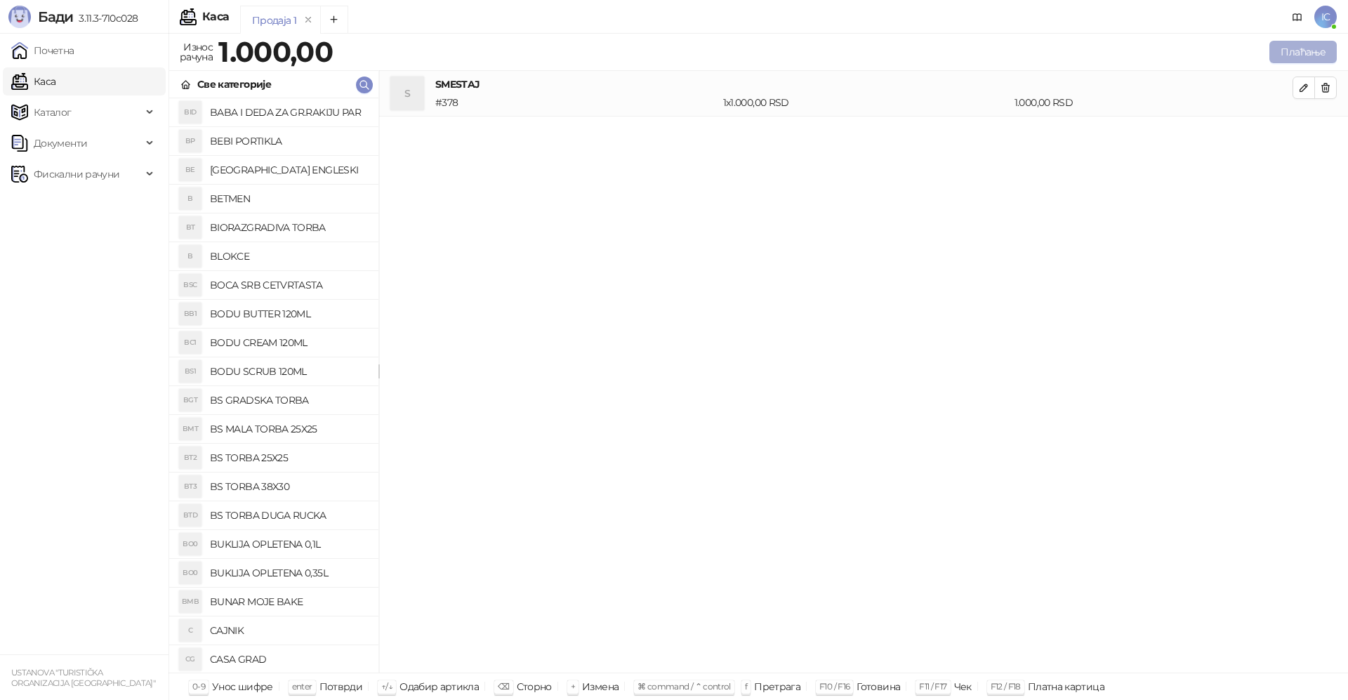
click at [1297, 53] on button "Плаћање" at bounding box center [1303, 52] width 67 height 22
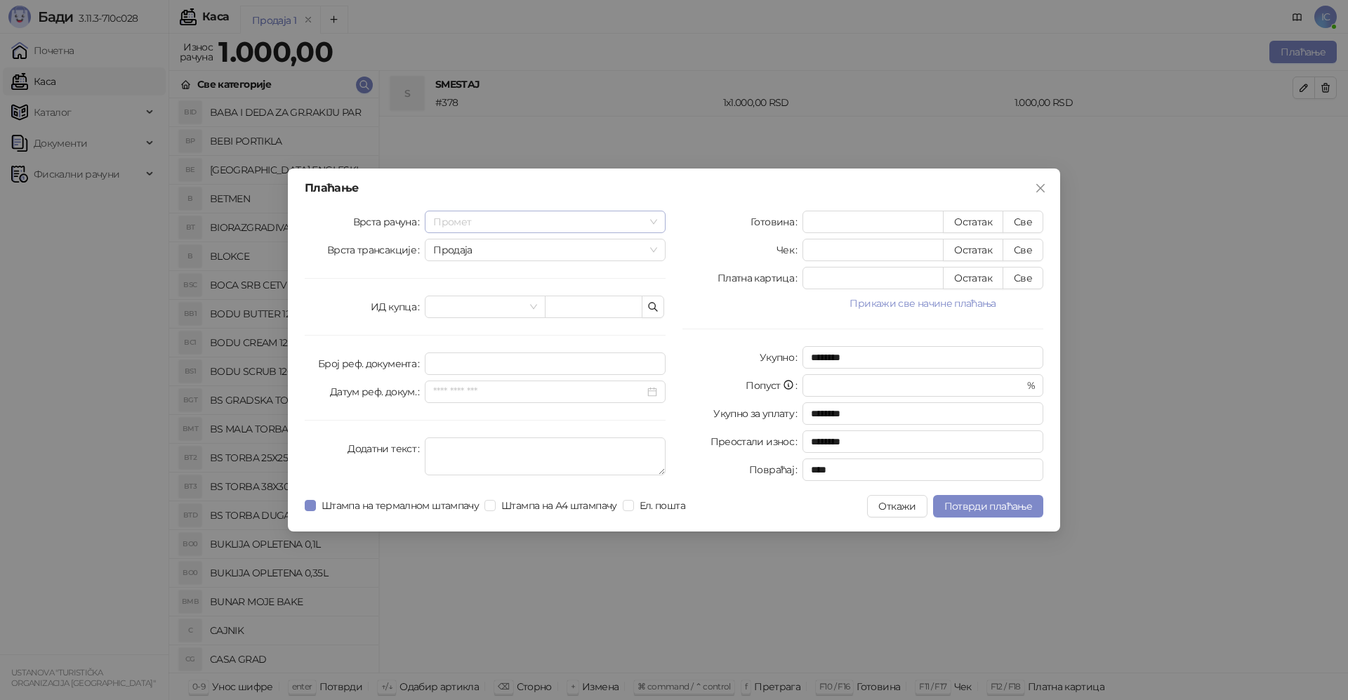
click at [657, 221] on div "Промет" at bounding box center [545, 222] width 241 height 22
click at [453, 295] on div "Обука" at bounding box center [545, 294] width 218 height 15
click at [1030, 223] on button "Све" at bounding box center [1023, 222] width 41 height 22
type input "****"
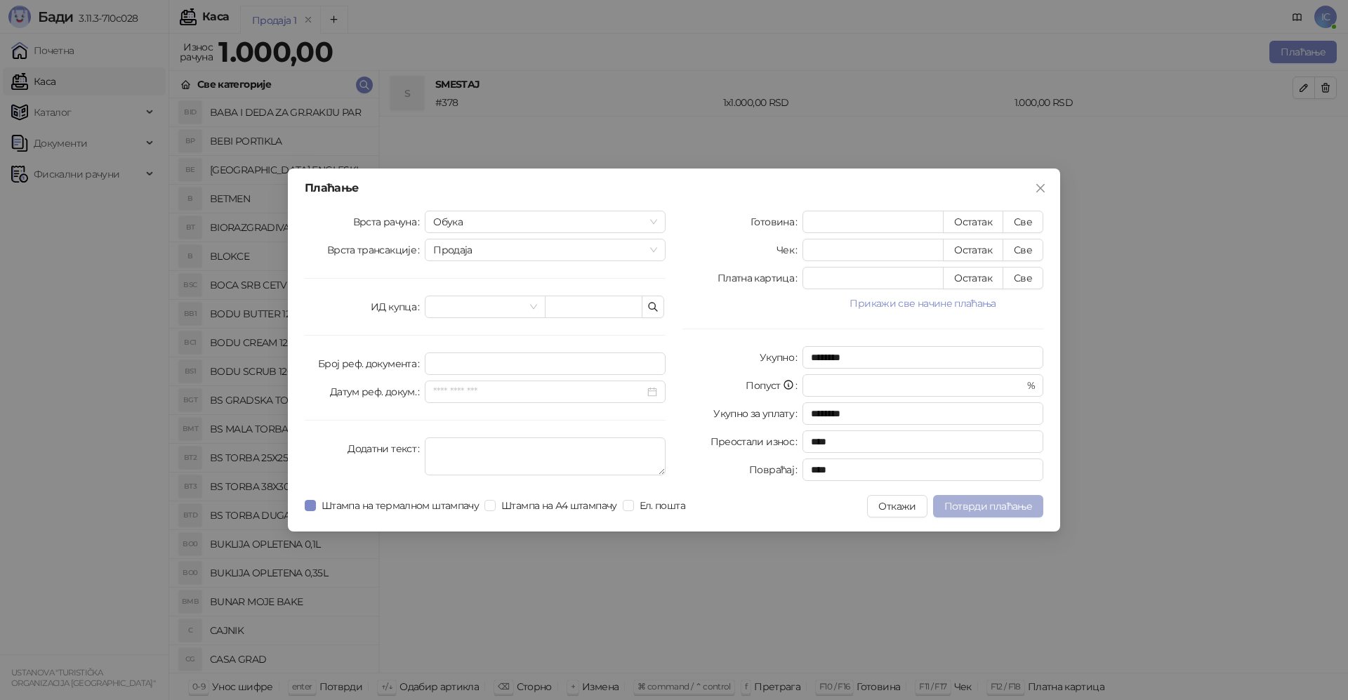
click at [993, 505] on span "Потврди плаћање" at bounding box center [989, 506] width 88 height 13
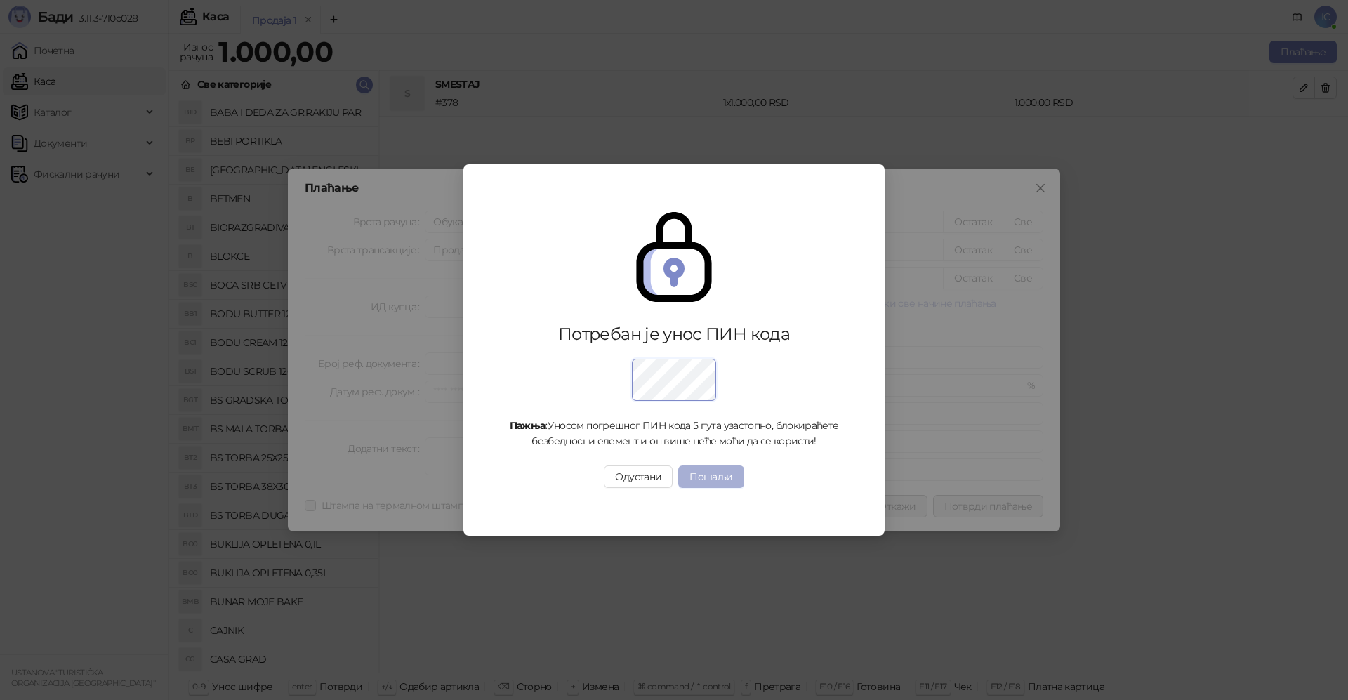
click at [706, 473] on button "Пошаљи" at bounding box center [710, 477] width 65 height 22
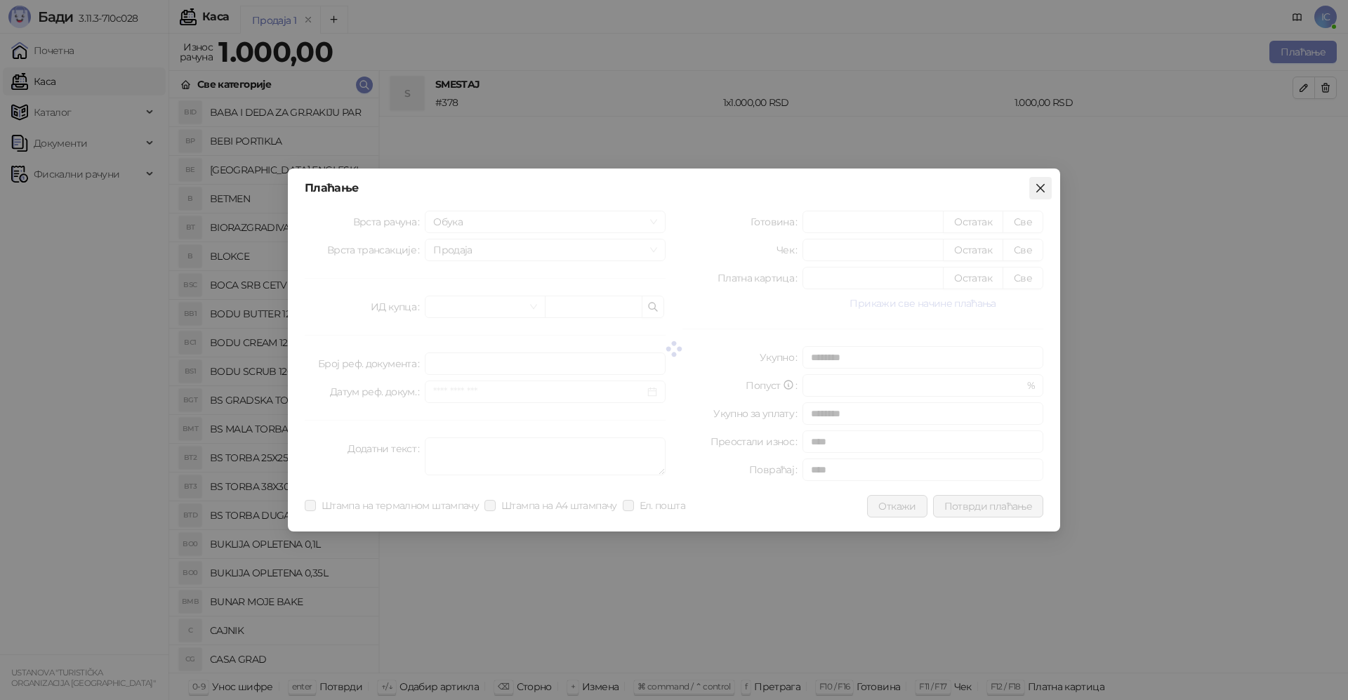
click at [1042, 186] on icon "close" at bounding box center [1041, 188] width 8 height 8
